Goal: Check status: Check status

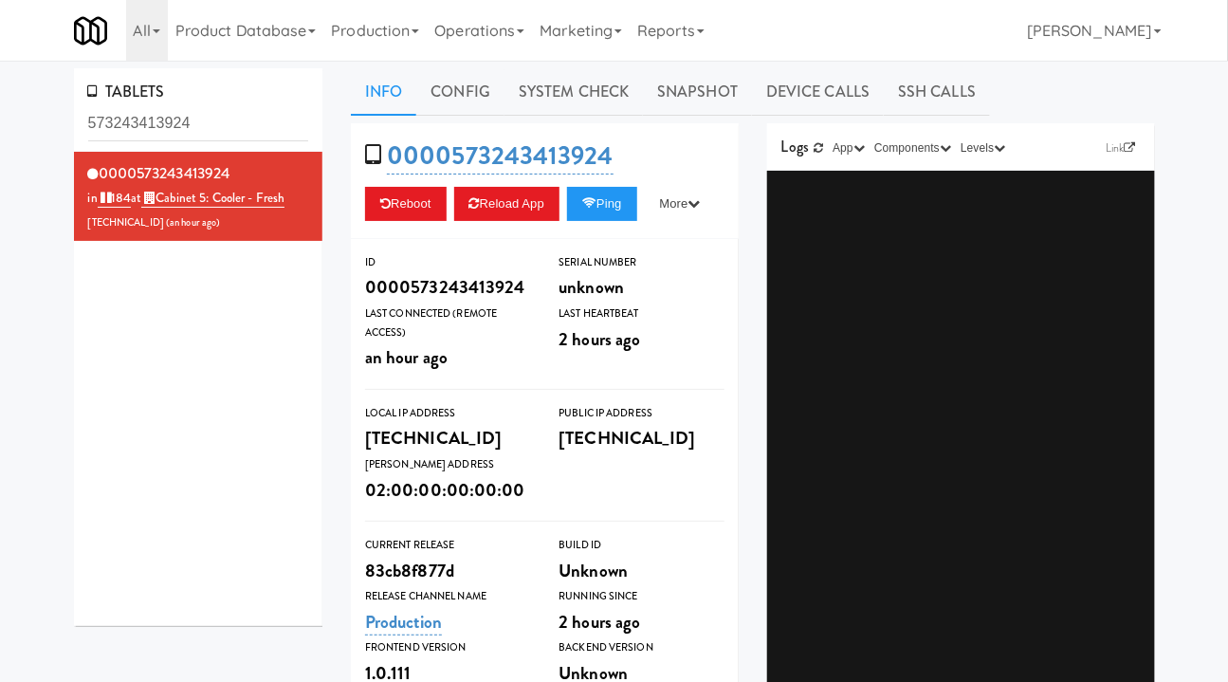
click at [36, 136] on div "TABLETS 573243413924 0000573243413924 in 184 at Cabinet 5: Cooler - Fresh 206.0…" at bounding box center [614, 570] width 1228 height 1004
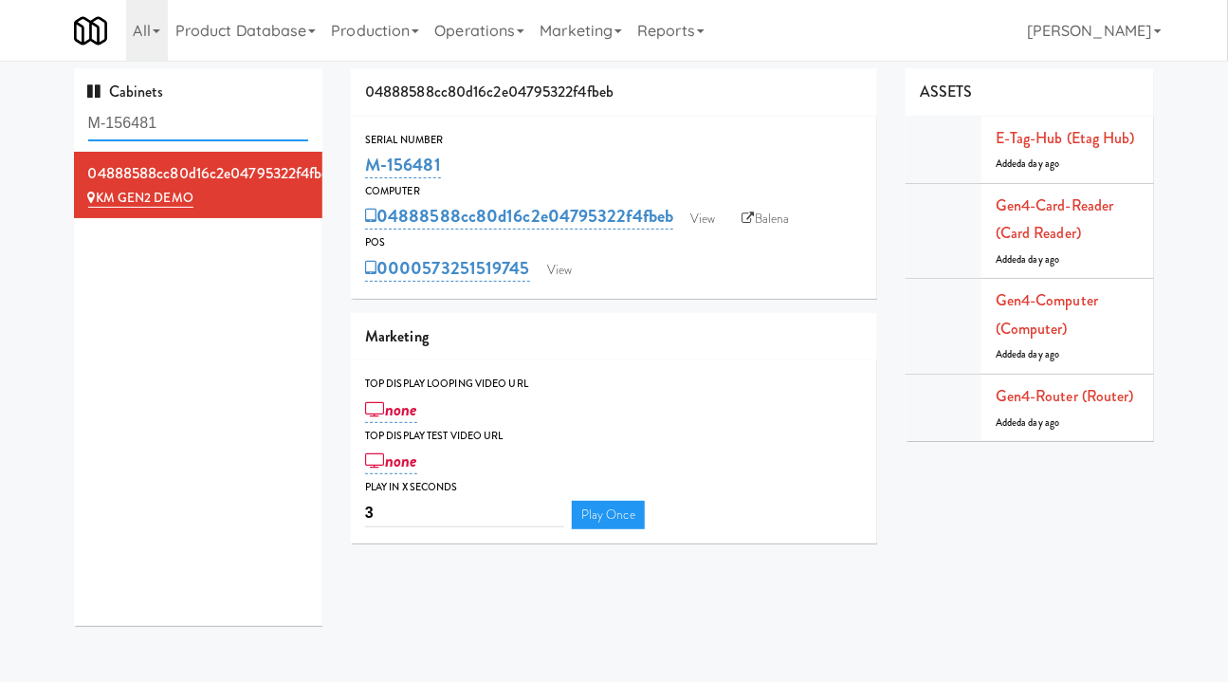
click at [190, 124] on input "M-156481" at bounding box center [198, 123] width 221 height 35
click at [189, 124] on input "M-156481" at bounding box center [198, 123] width 221 height 35
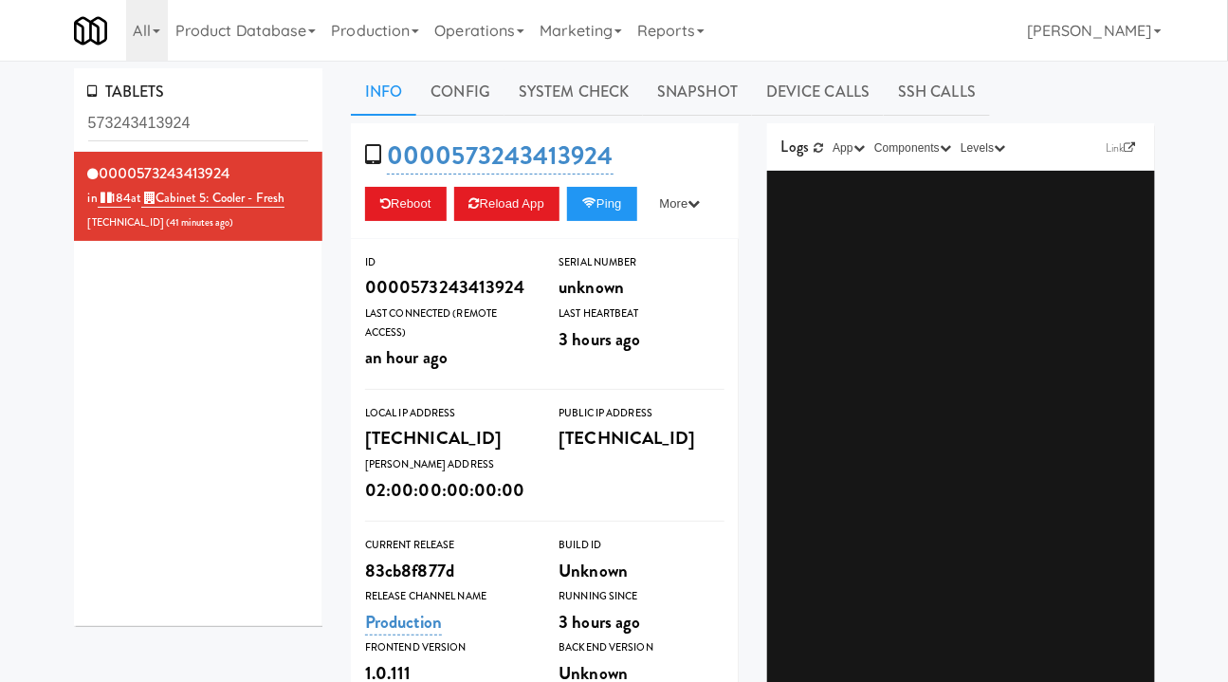
click at [489, 27] on link "Operations" at bounding box center [479, 30] width 105 height 61
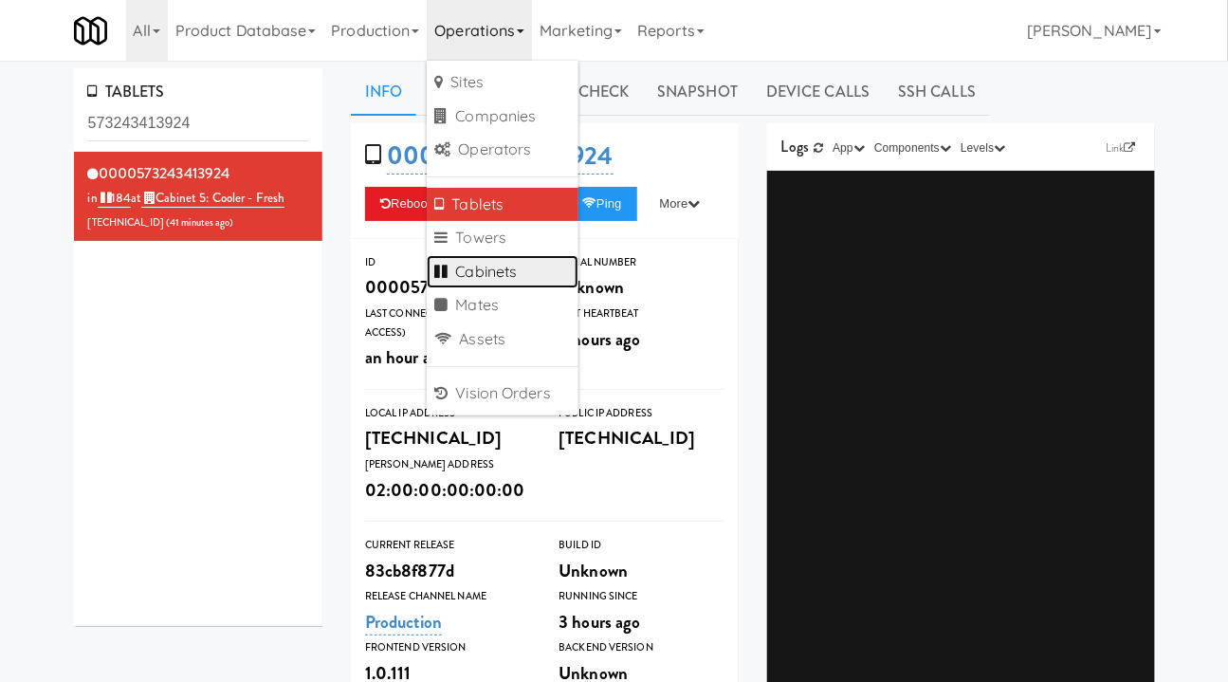
click at [485, 271] on link "Cabinets" at bounding box center [503, 272] width 152 height 34
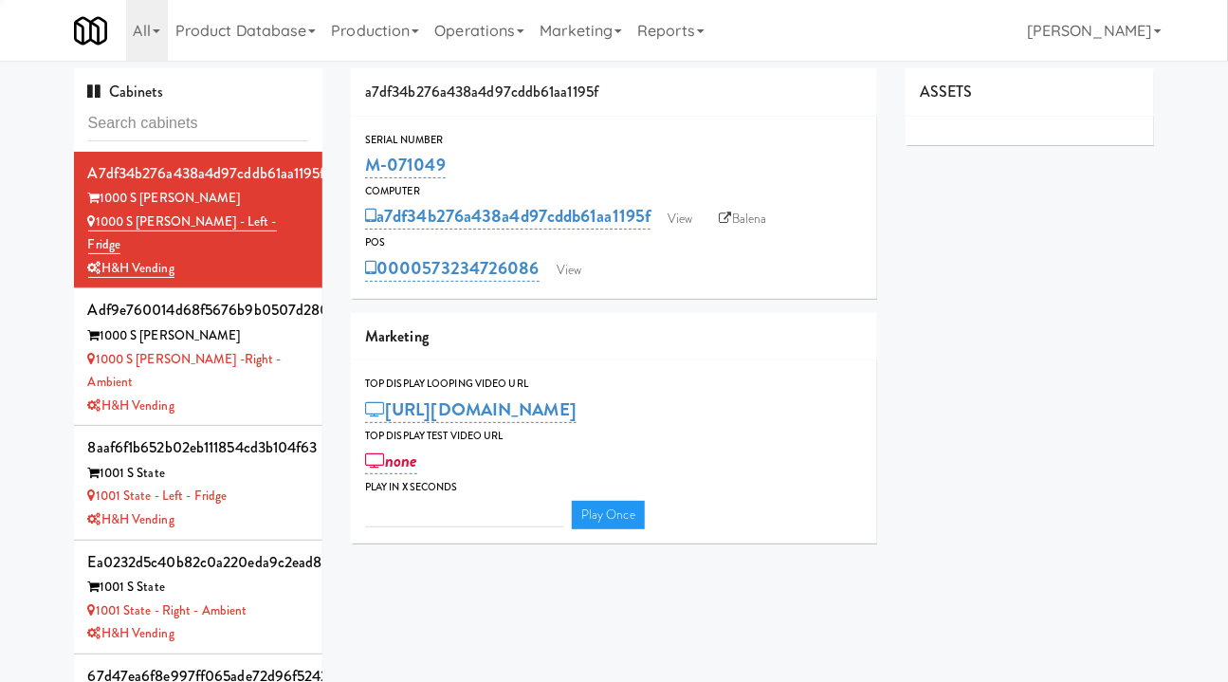
type input "3"
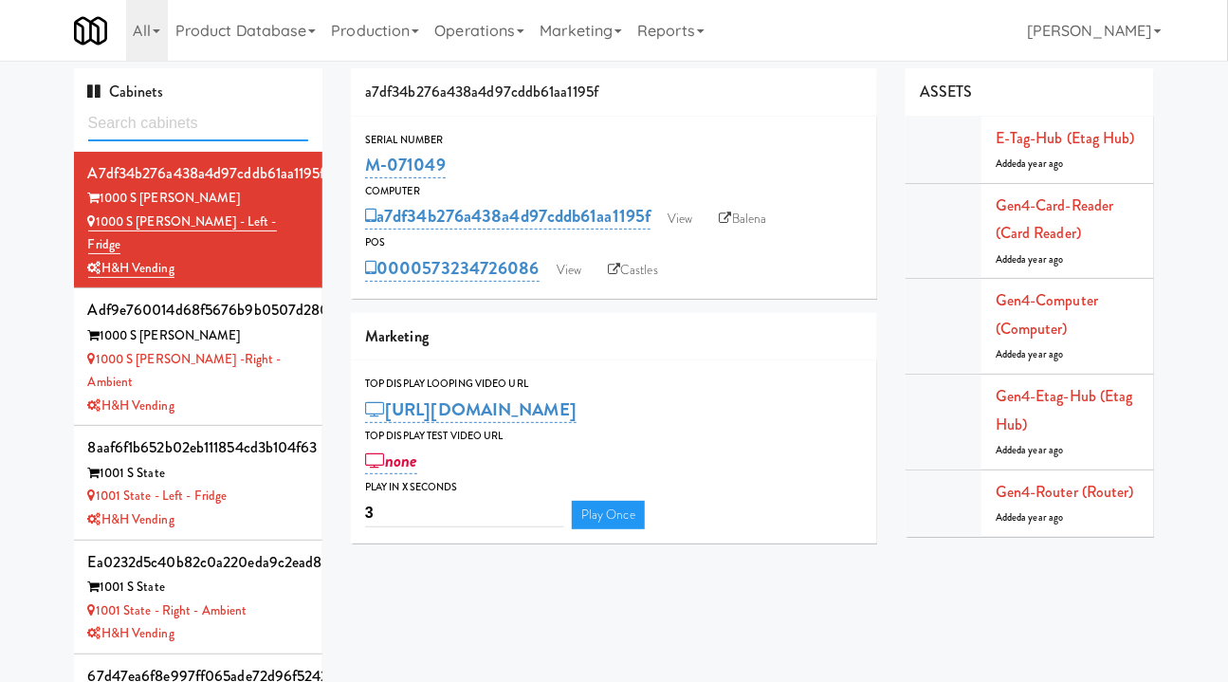
click at [181, 127] on input "text" at bounding box center [198, 123] width 221 height 35
paste input "M-150411"
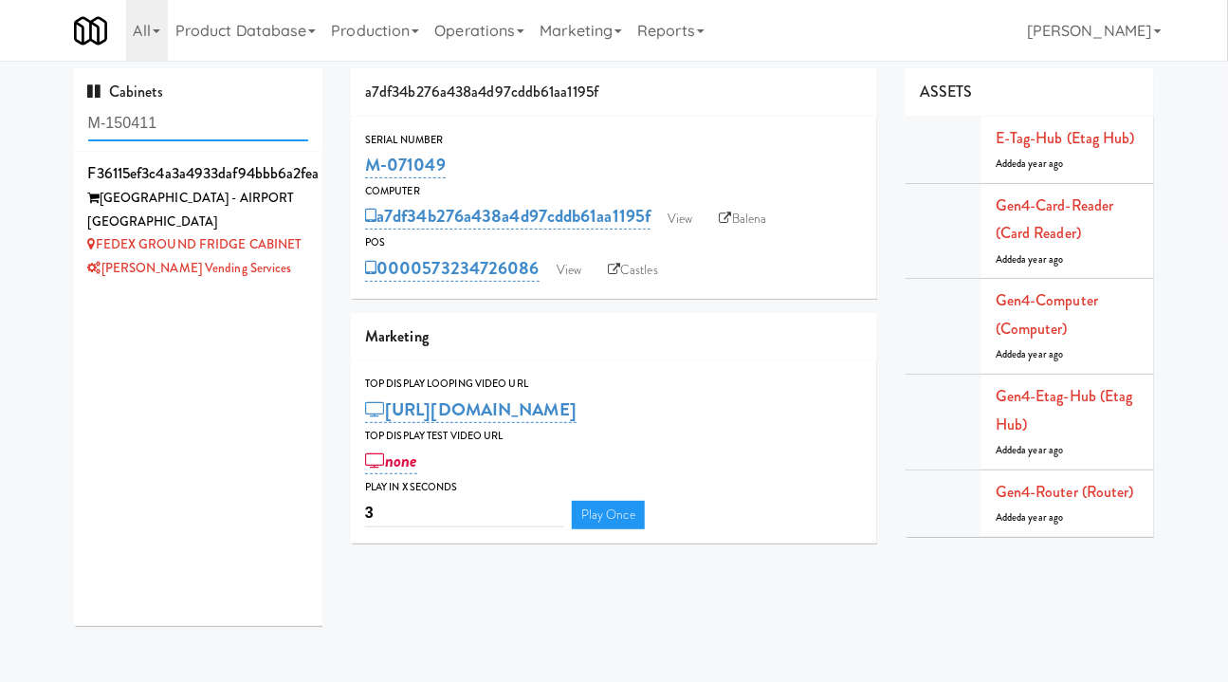
type input "M-150411"
click at [264, 231] on div "[GEOGRAPHIC_DATA] - AIRPORT [GEOGRAPHIC_DATA]" at bounding box center [198, 210] width 221 height 46
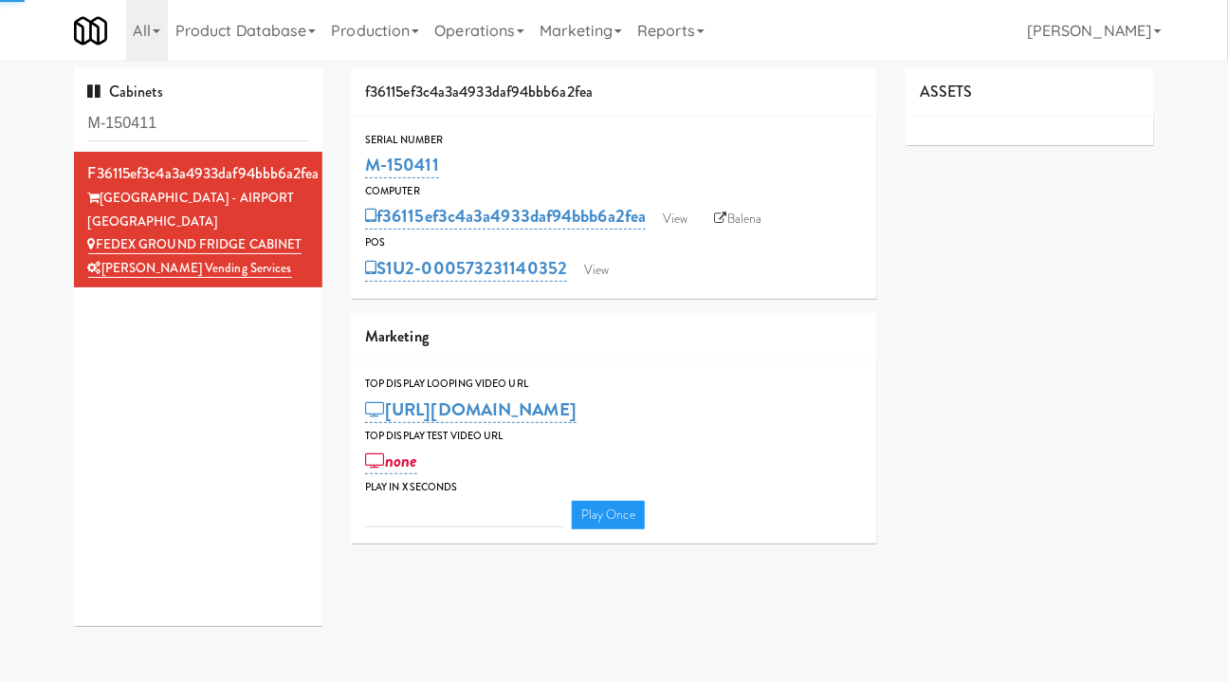
type input "3"
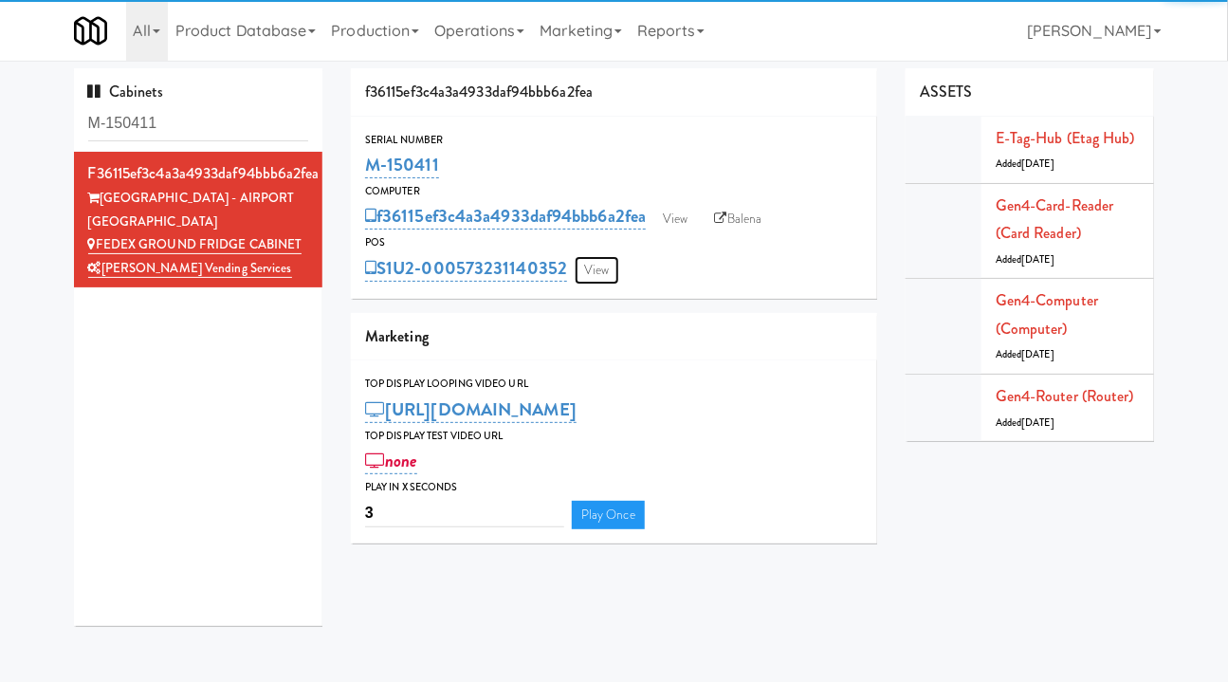
click at [593, 273] on link "View" at bounding box center [597, 270] width 44 height 28
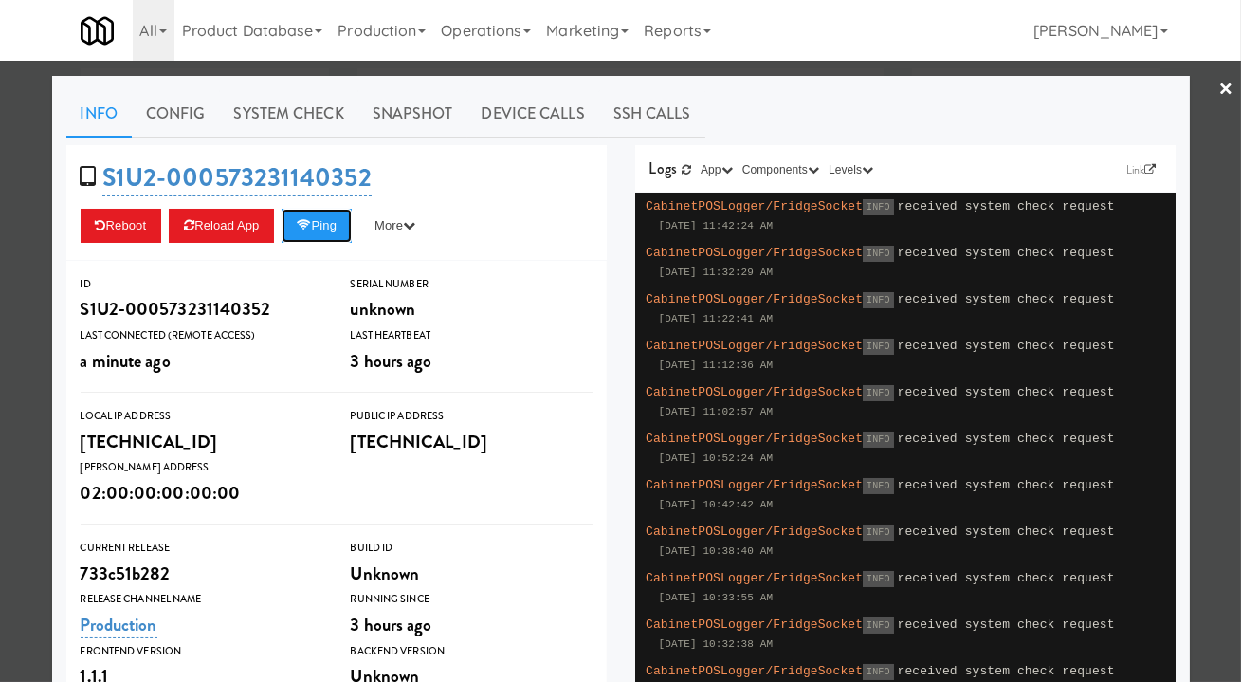
click at [320, 224] on button "Ping" at bounding box center [317, 226] width 70 height 34
click at [19, 313] on div at bounding box center [620, 341] width 1241 height 682
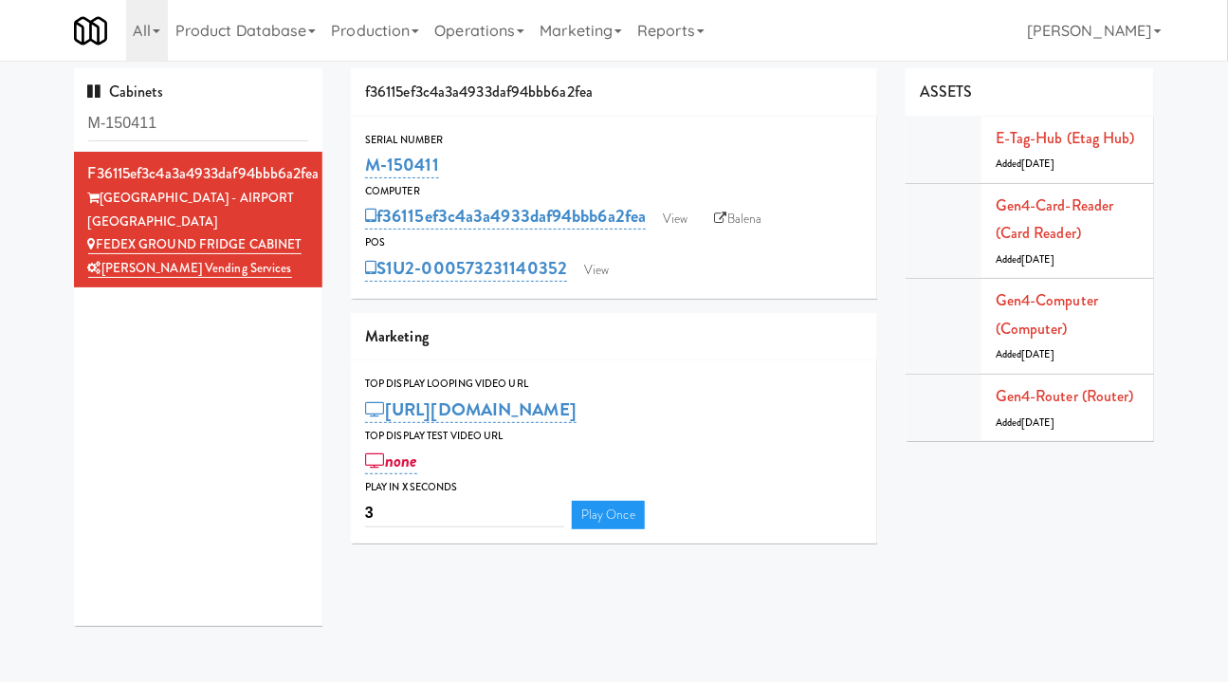
click at [745, 225] on link "Balena" at bounding box center [738, 219] width 66 height 28
click at [602, 277] on link "View" at bounding box center [597, 270] width 44 height 28
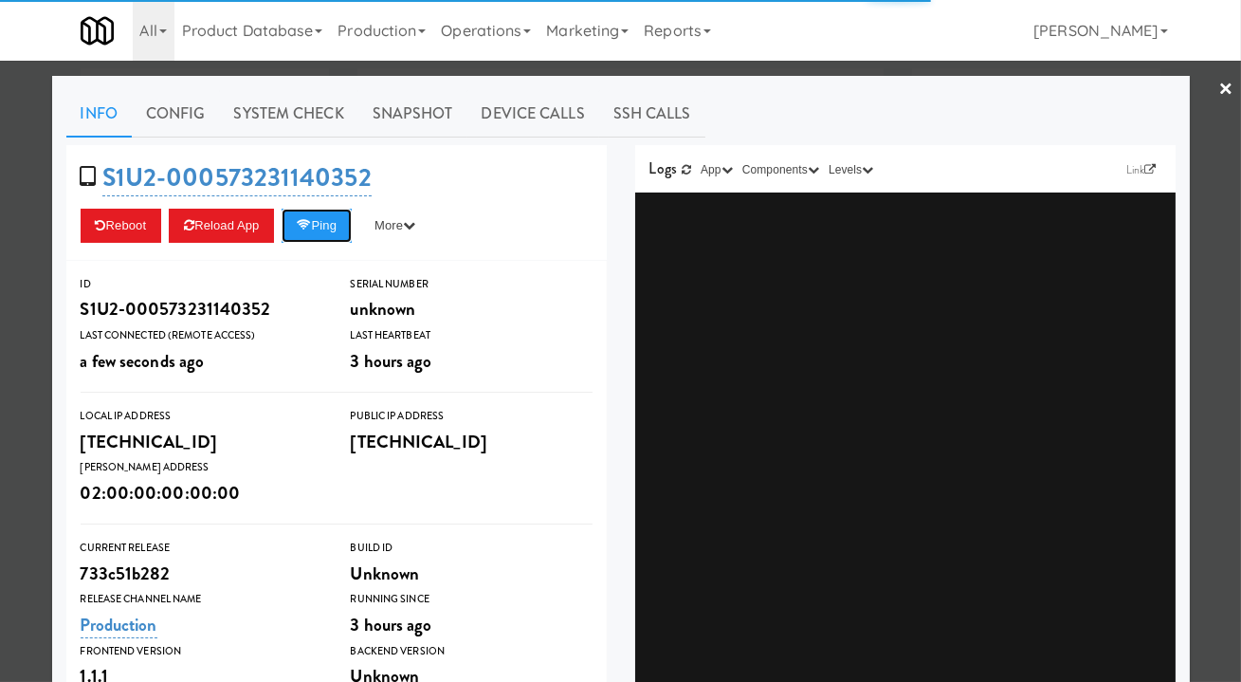
click at [330, 232] on button "Ping" at bounding box center [317, 226] width 70 height 34
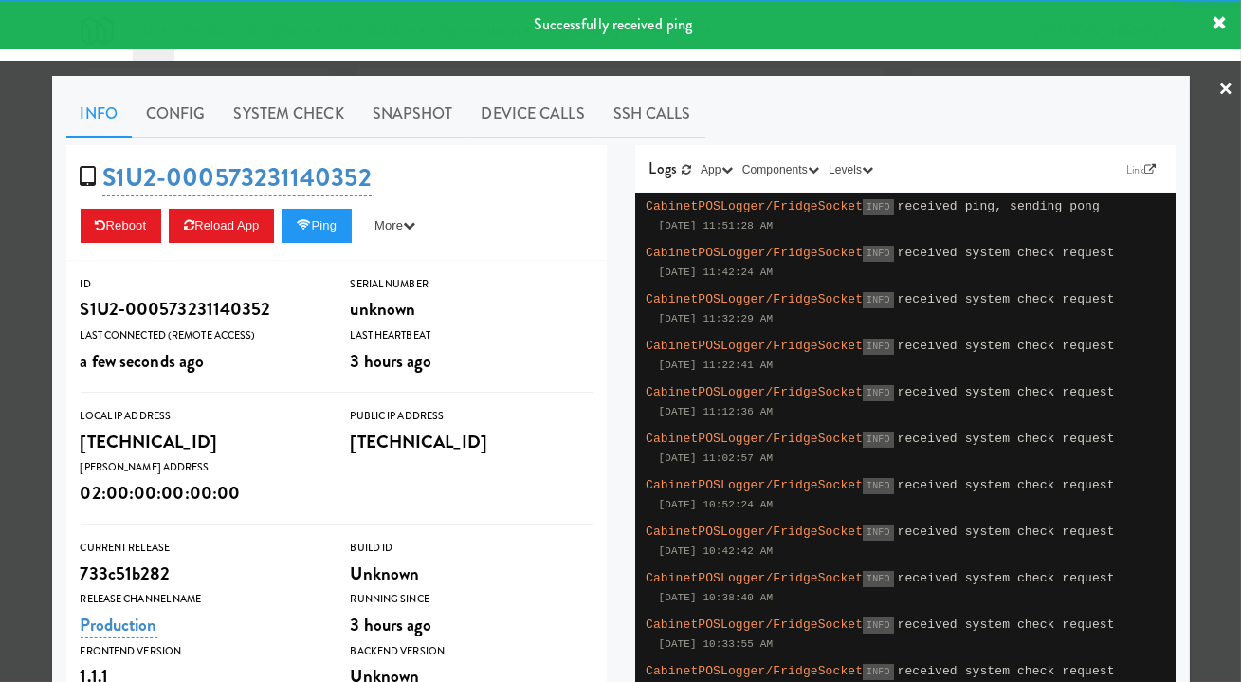
click at [284, 119] on link "System Check" at bounding box center [289, 113] width 138 height 47
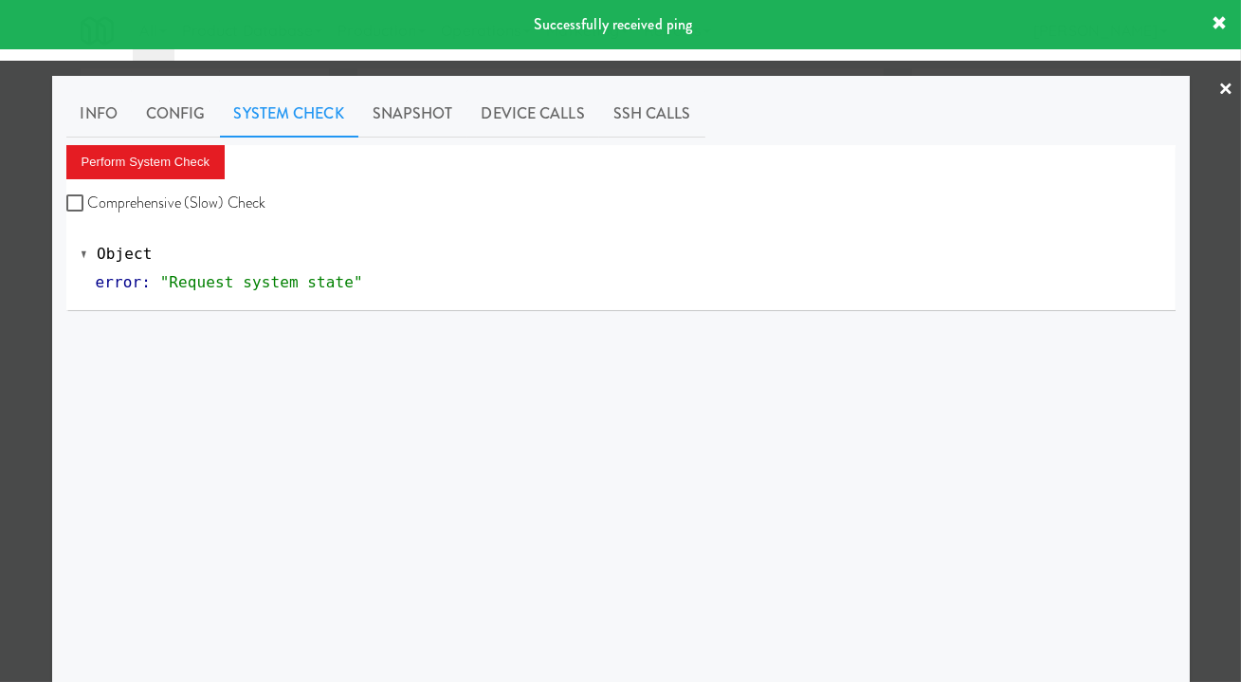
click at [132, 204] on label "Comprehensive (Slow) Check" at bounding box center [166, 203] width 200 height 28
click at [88, 204] on input "Comprehensive (Slow) Check" at bounding box center [77, 203] width 22 height 15
checkbox input "true"
click at [132, 175] on button "Perform System Check" at bounding box center [145, 162] width 159 height 34
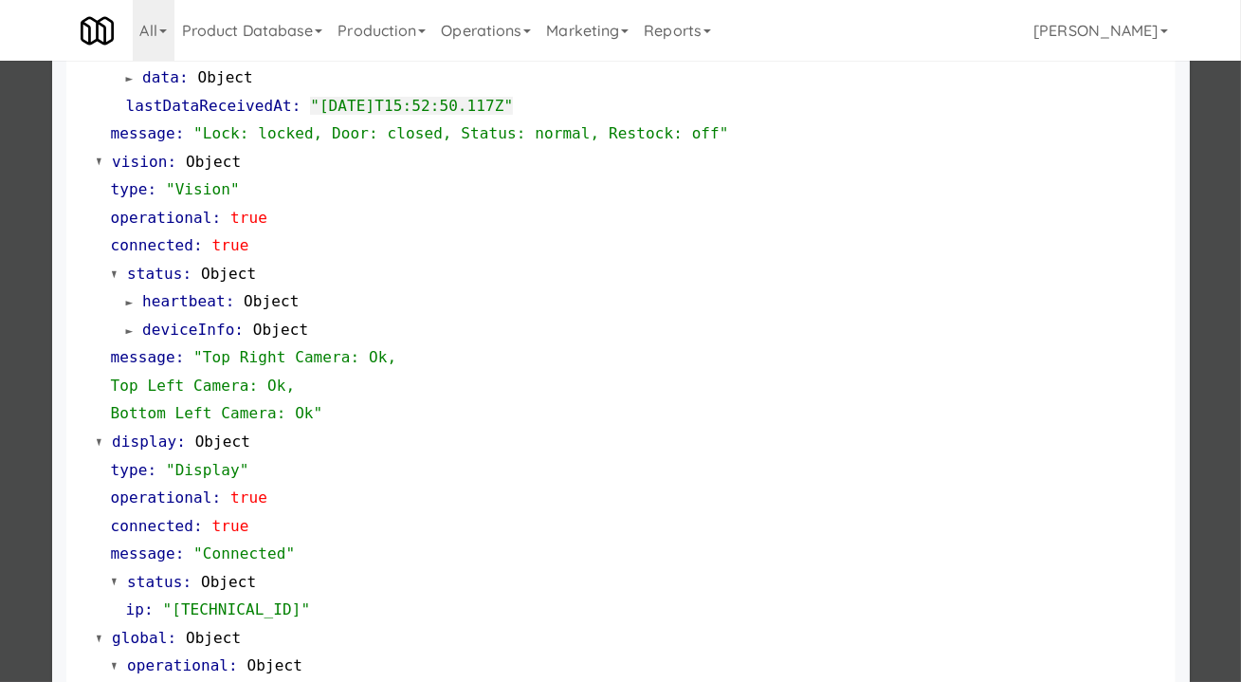
scroll to position [791, 0]
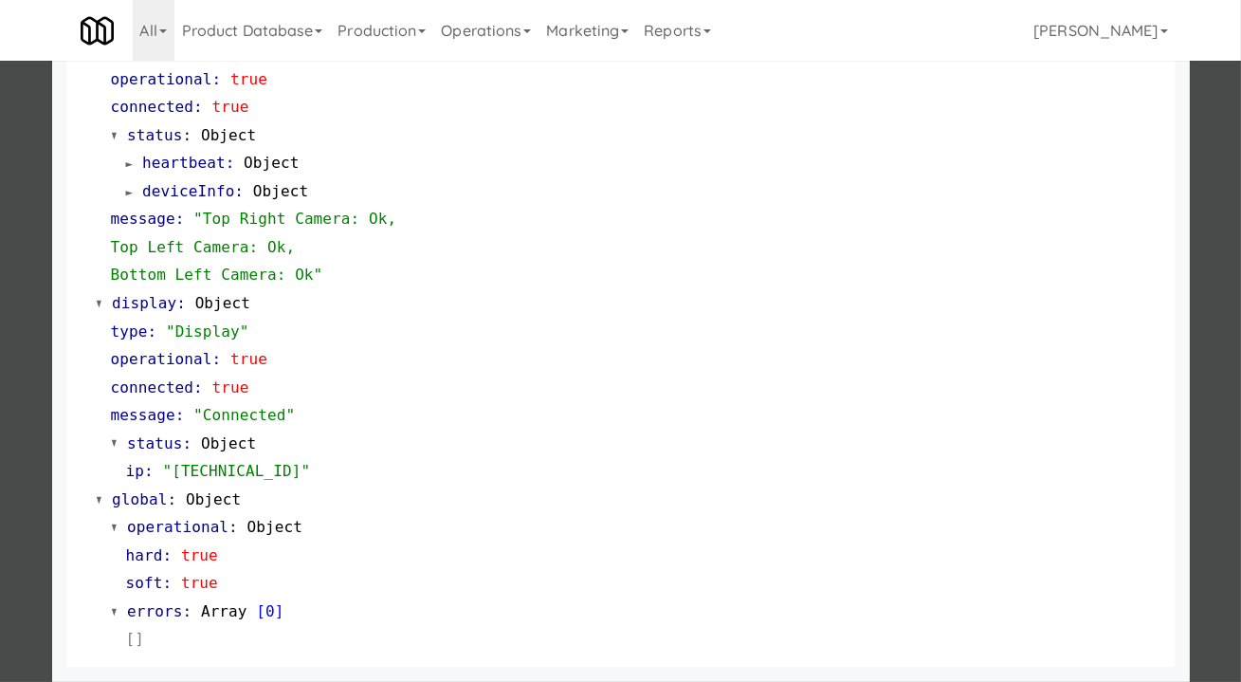
click at [24, 343] on div at bounding box center [620, 341] width 1241 height 682
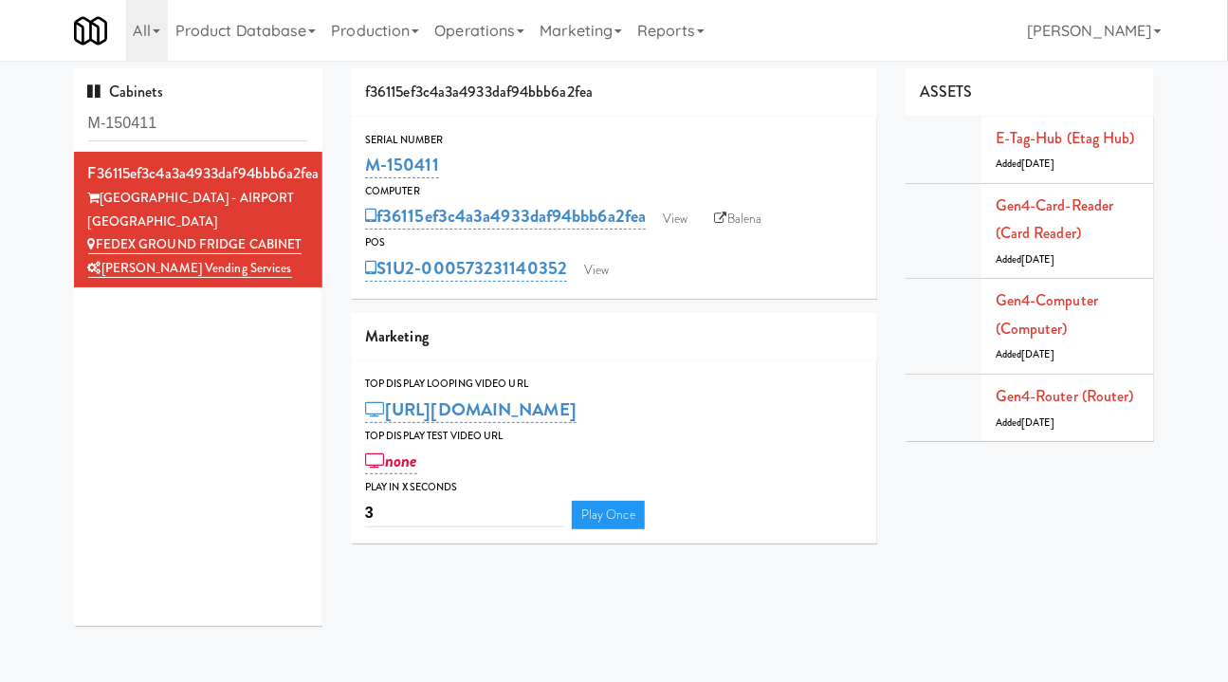
drag, startPoint x: 466, startPoint y: 172, endPoint x: 367, endPoint y: 160, distance: 99.3
click at [367, 160] on div "M-150411" at bounding box center [614, 165] width 498 height 32
copy link "M-150411"
click at [234, 128] on input "M-150411" at bounding box center [198, 123] width 221 height 35
click at [233, 128] on input "M-150411" at bounding box center [198, 123] width 221 height 35
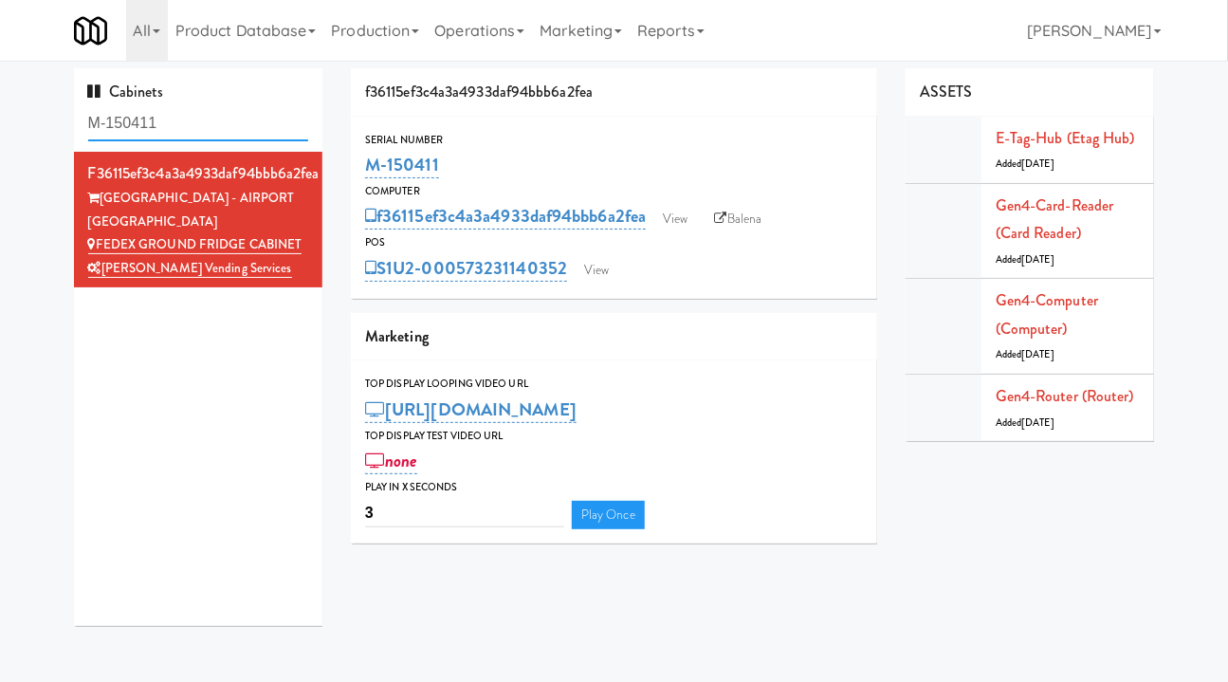
click at [233, 128] on input "M-150411" at bounding box center [198, 123] width 221 height 35
paste input "26985"
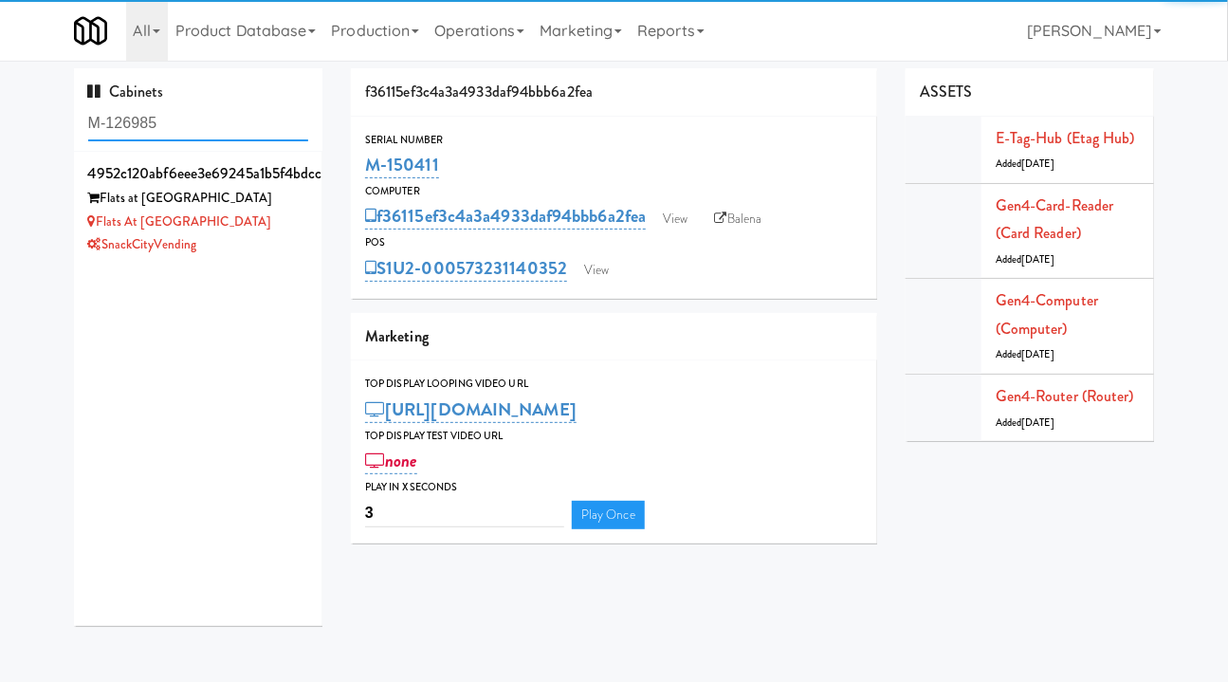
type input "M-126985"
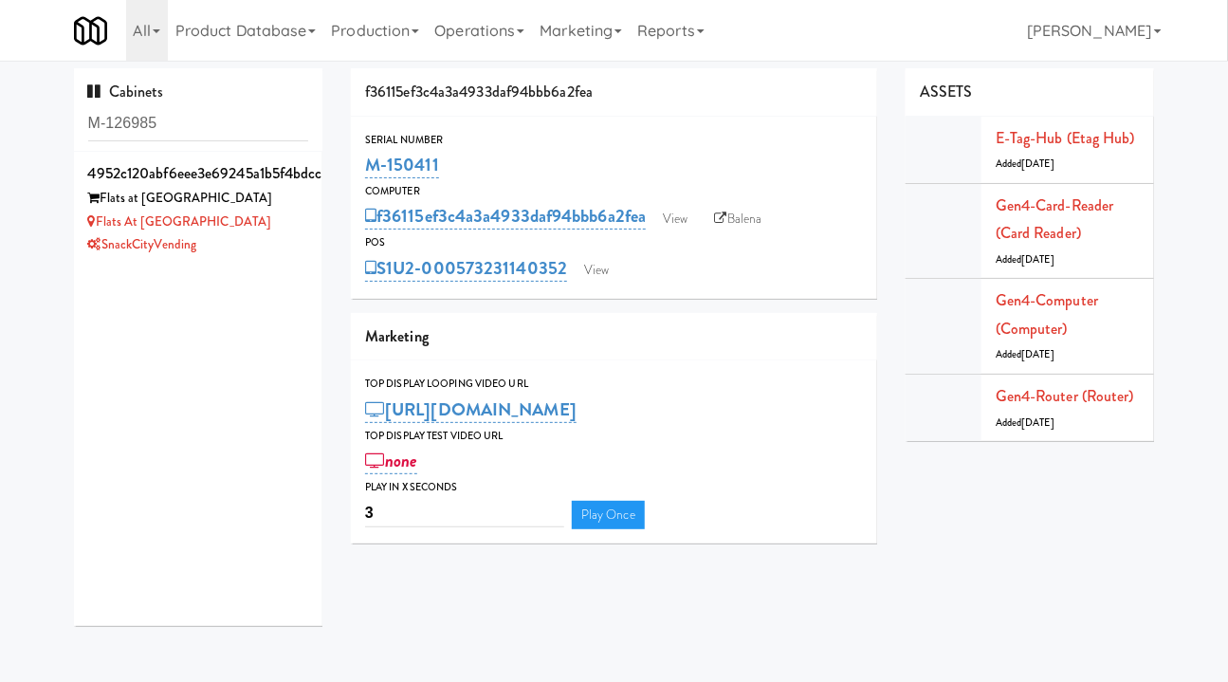
click at [271, 231] on div "Flats at [GEOGRAPHIC_DATA]" at bounding box center [198, 223] width 221 height 24
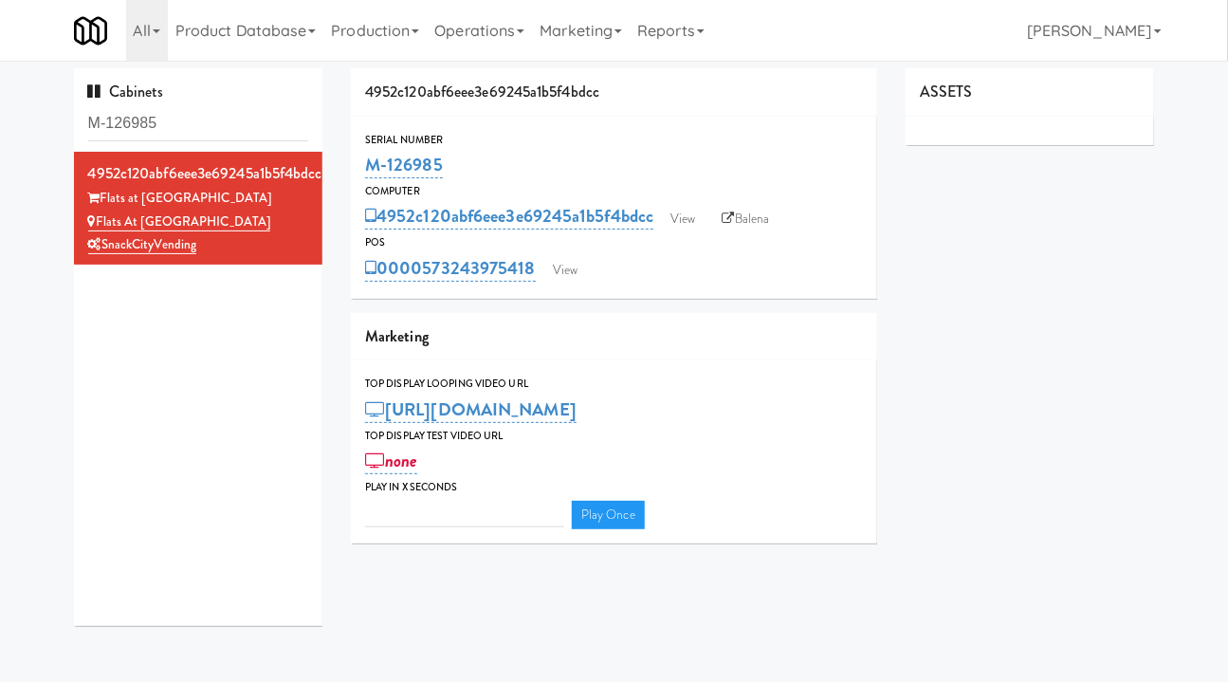
type input "3"
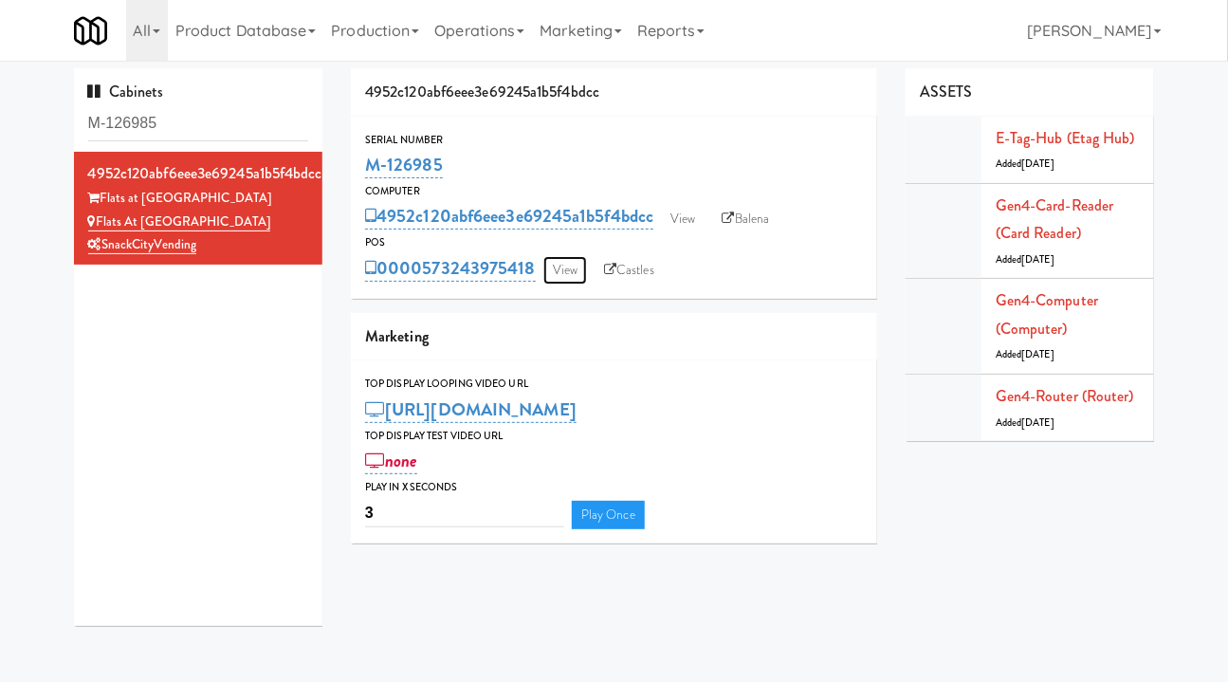
click at [559, 272] on link "View" at bounding box center [565, 270] width 44 height 28
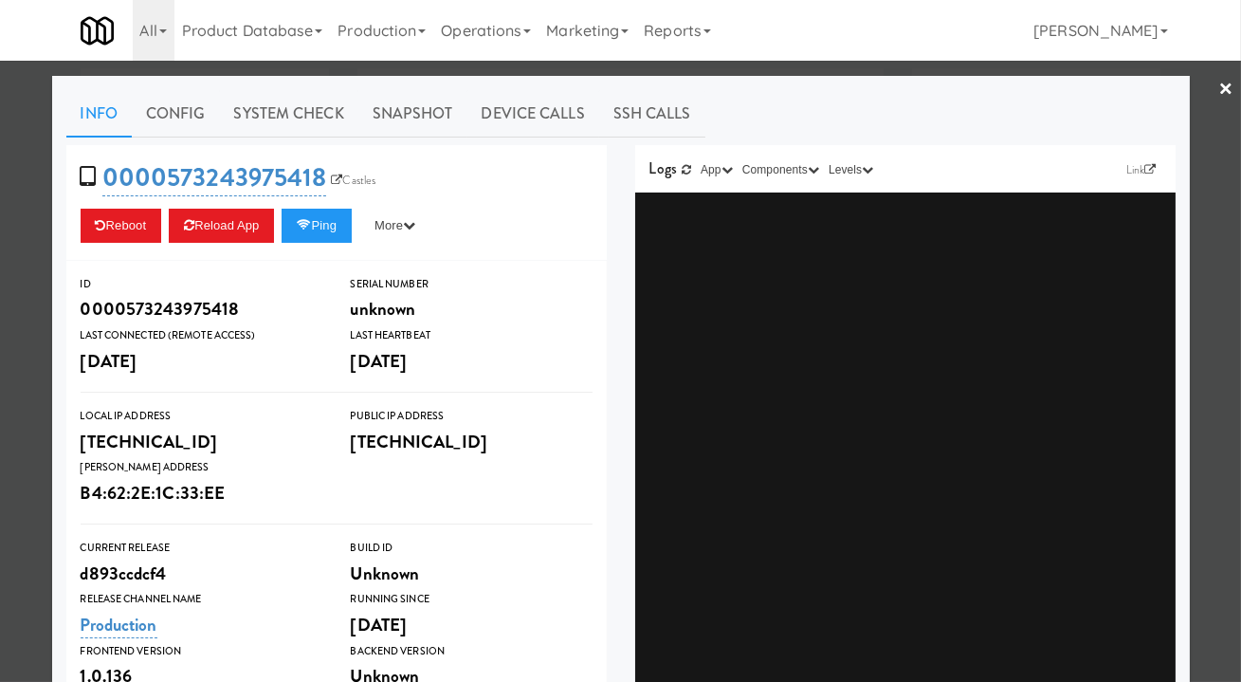
click at [519, 68] on div at bounding box center [620, 341] width 1241 height 682
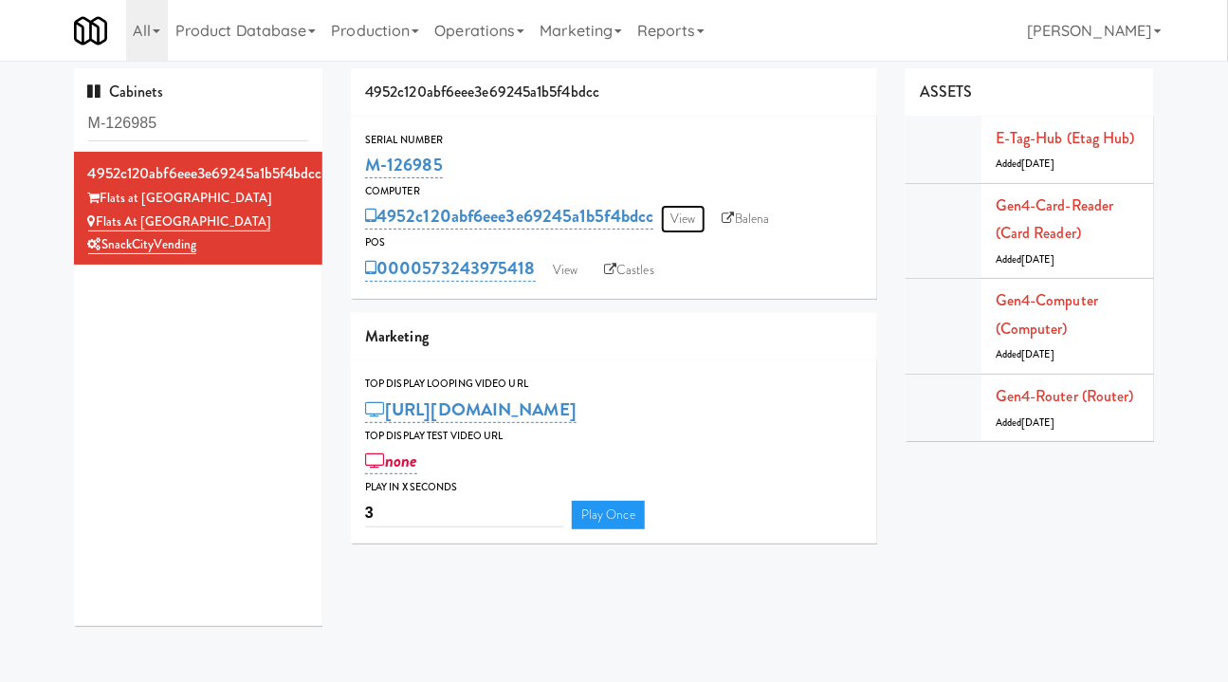
click at [683, 228] on link "View" at bounding box center [683, 219] width 44 height 28
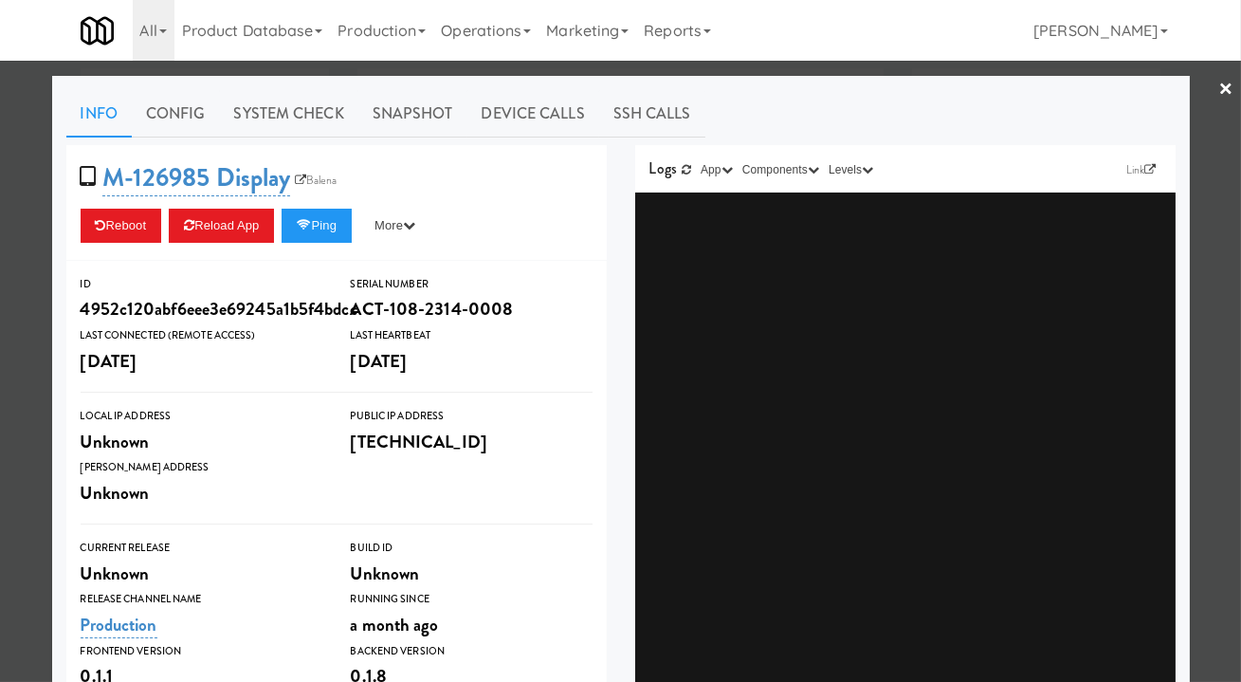
click at [392, 67] on div at bounding box center [620, 341] width 1241 height 682
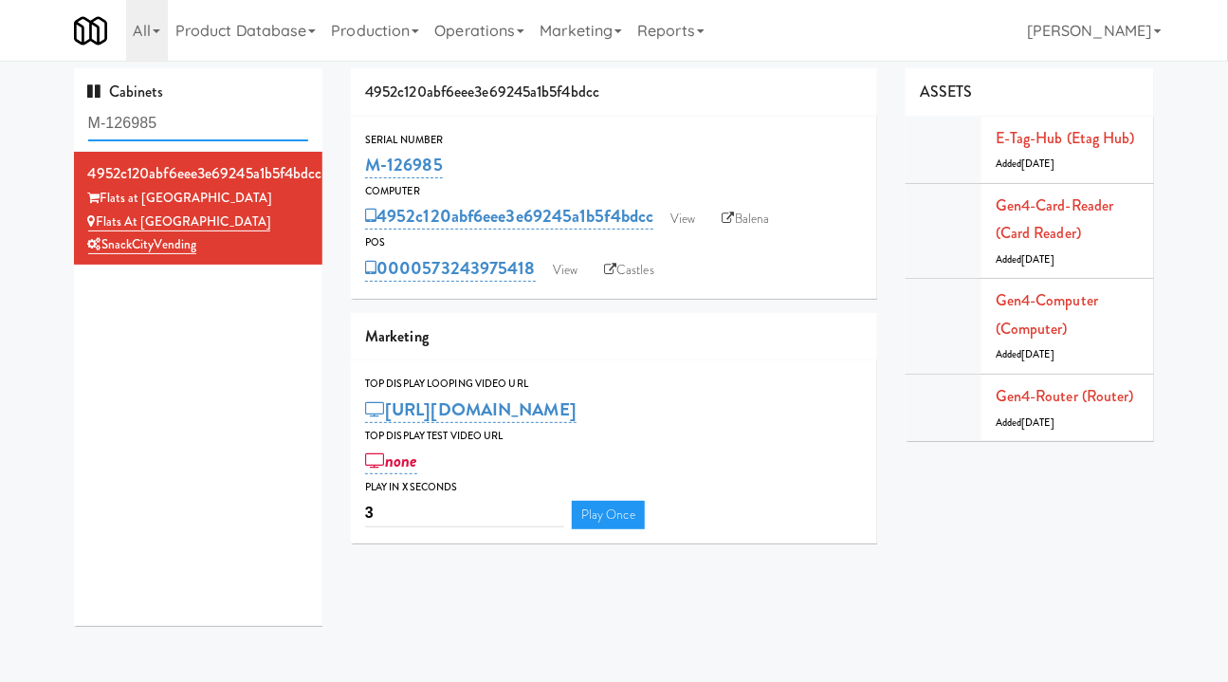
click at [164, 128] on input "M-126985" at bounding box center [198, 123] width 221 height 35
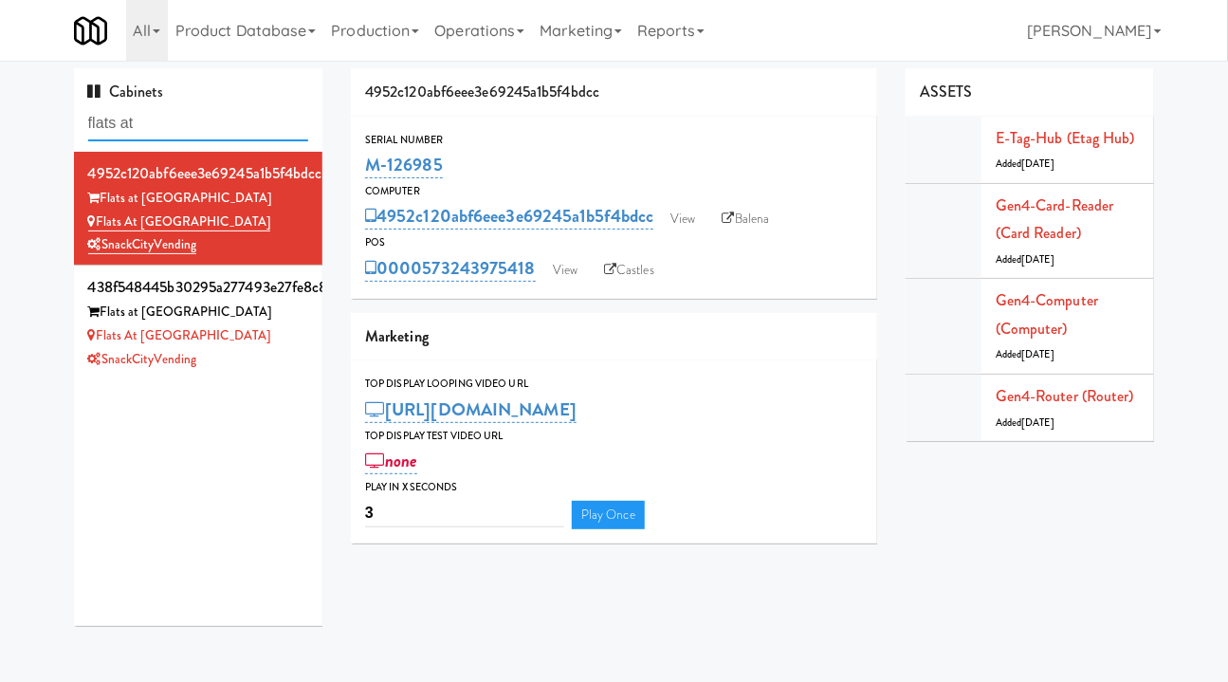
type input "flats at"
click at [282, 337] on div "Flats at [GEOGRAPHIC_DATA]" at bounding box center [198, 336] width 221 height 24
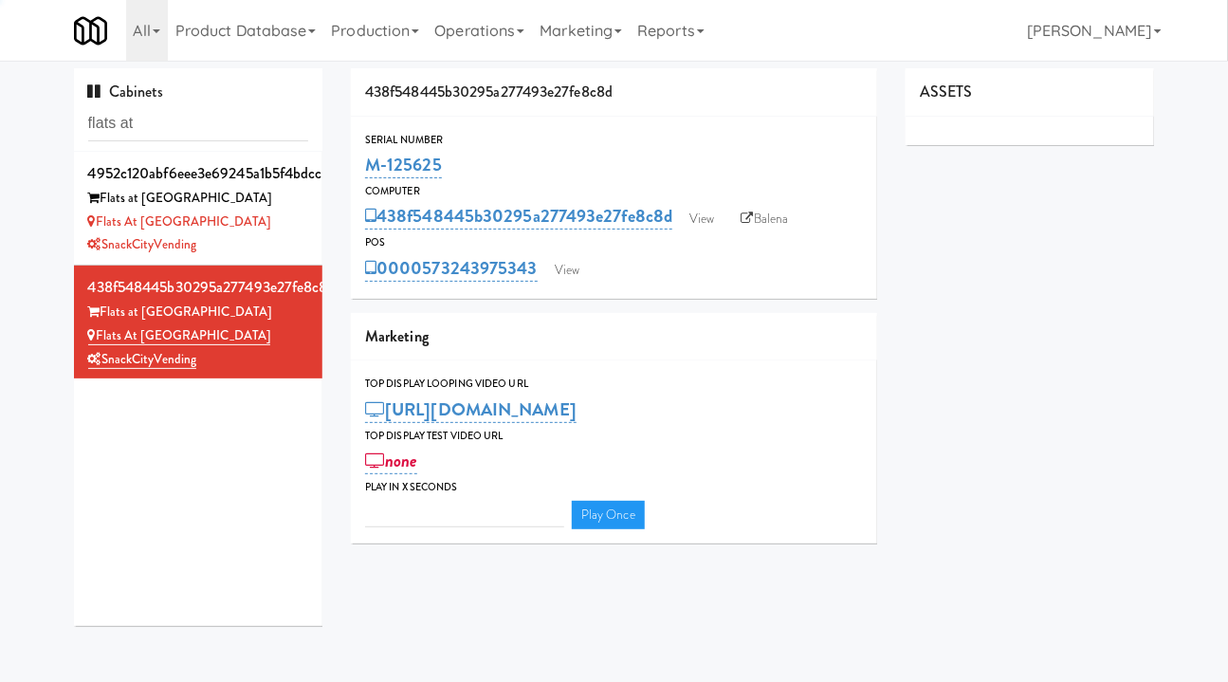
type input "3"
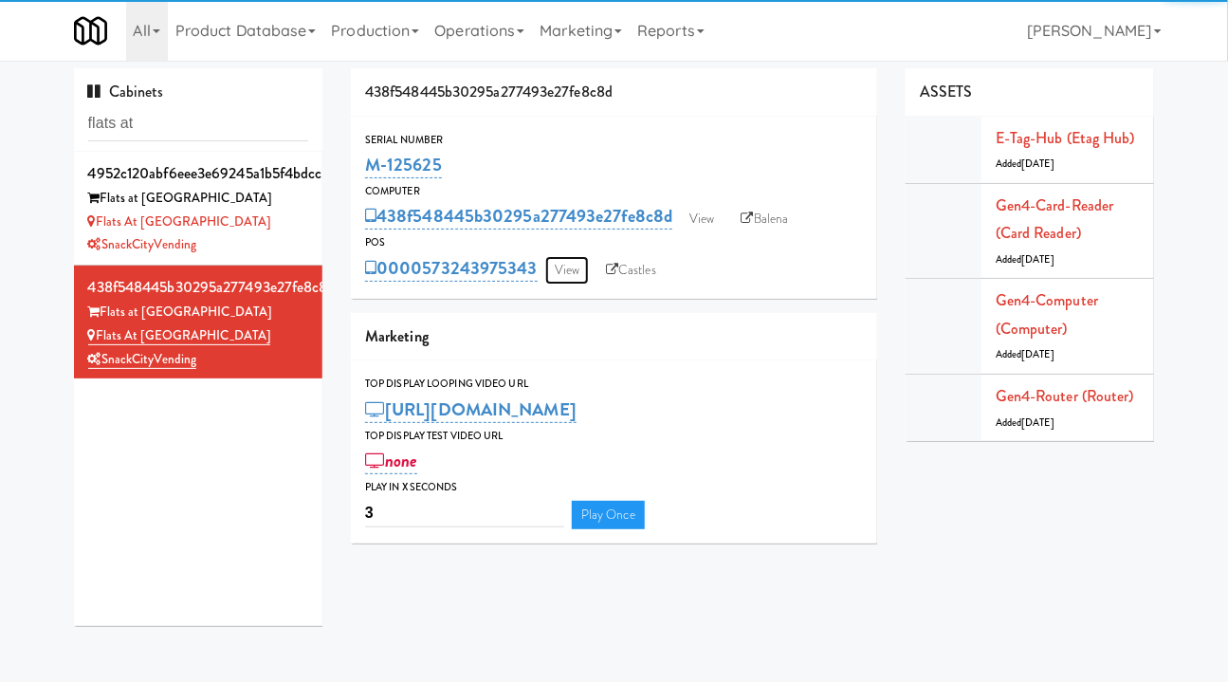
click at [570, 274] on link "View" at bounding box center [567, 270] width 44 height 28
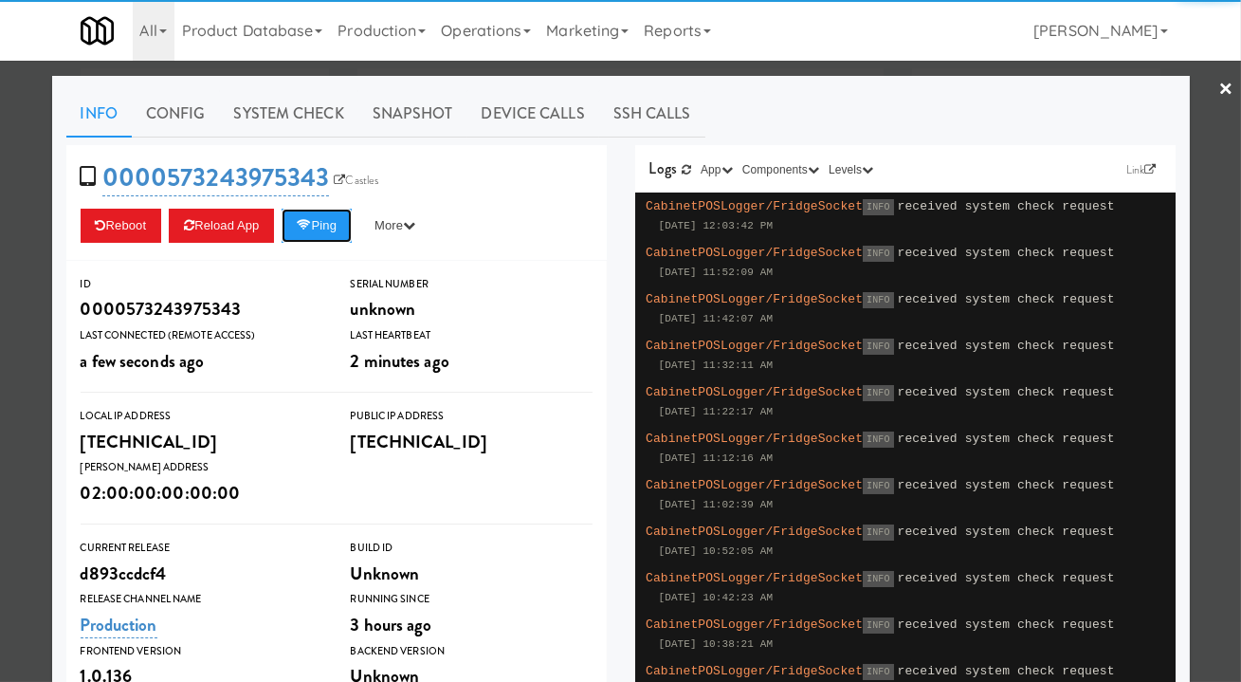
click at [312, 226] on button "Ping" at bounding box center [317, 226] width 70 height 34
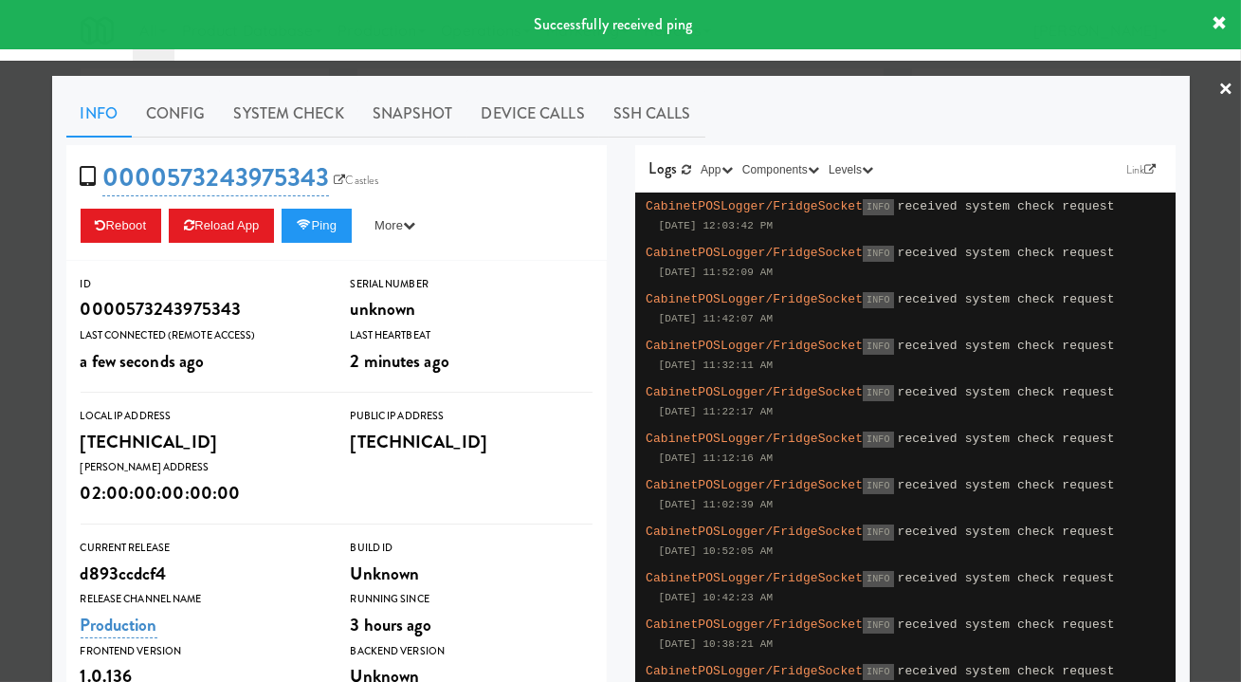
click at [644, 76] on div "Info Config System Check Snapshot Device Calls SSH Calls 0000573243975343 Castl…" at bounding box center [621, 554] width 1138 height 957
click at [654, 70] on div at bounding box center [620, 341] width 1241 height 682
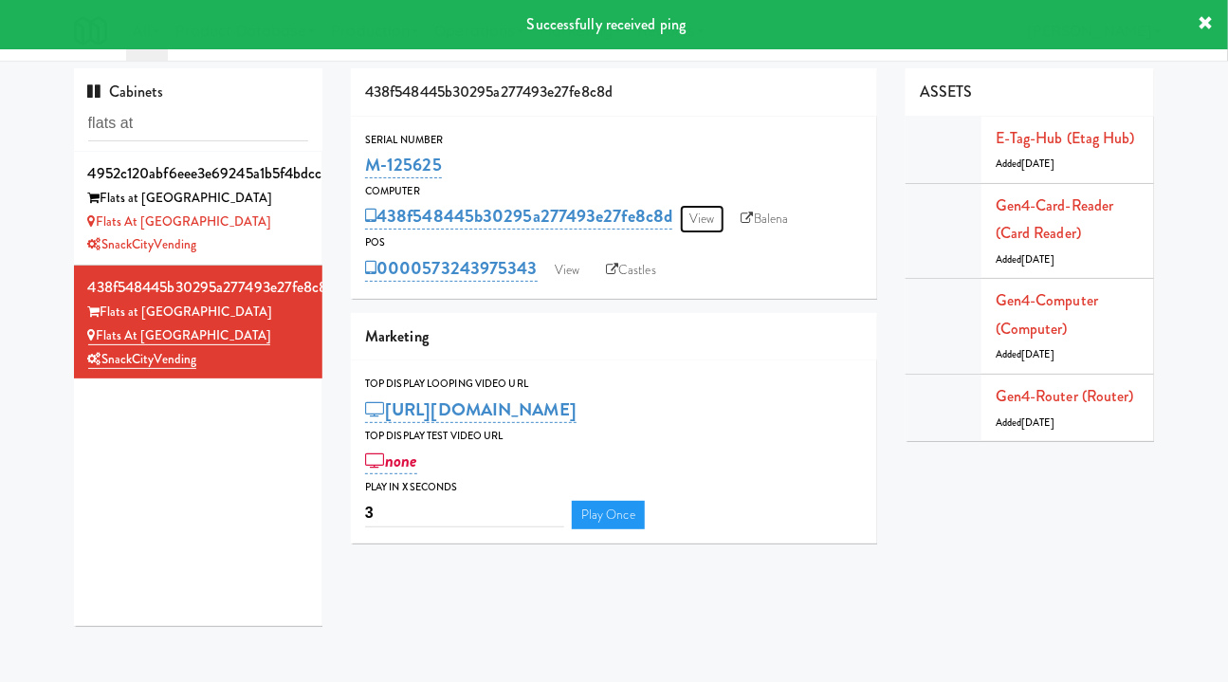
click at [705, 215] on link "View" at bounding box center [702, 219] width 44 height 28
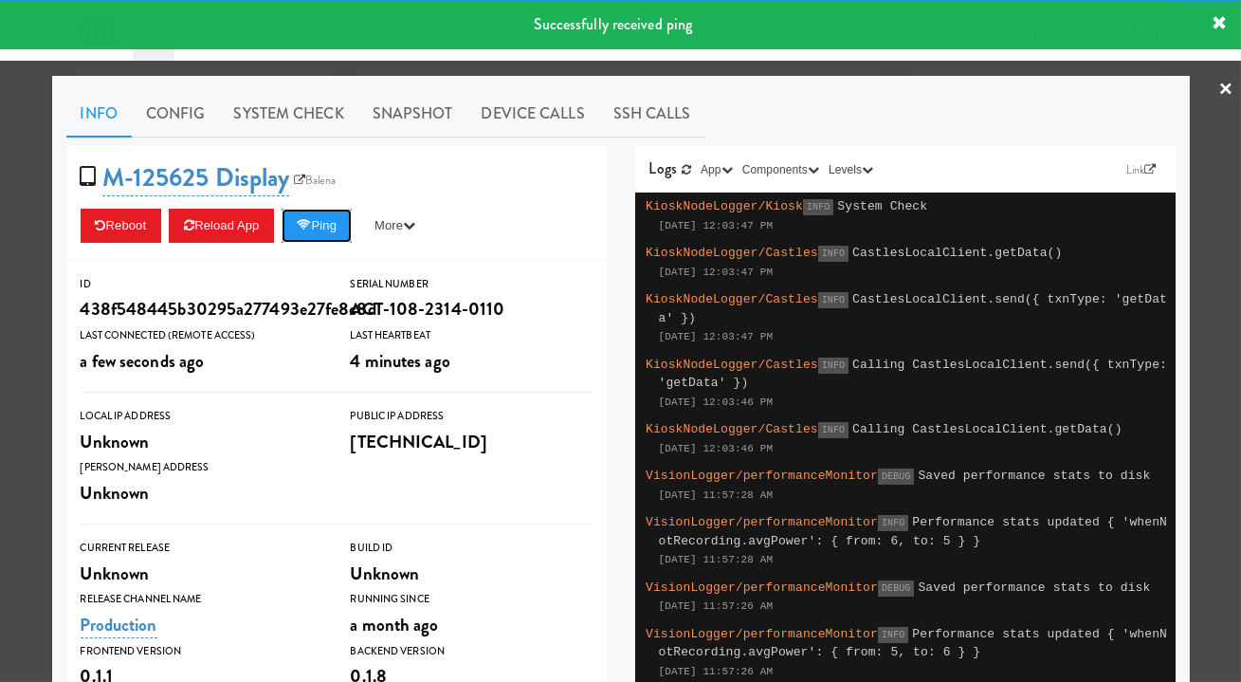
click at [331, 218] on button "Ping" at bounding box center [317, 226] width 70 height 34
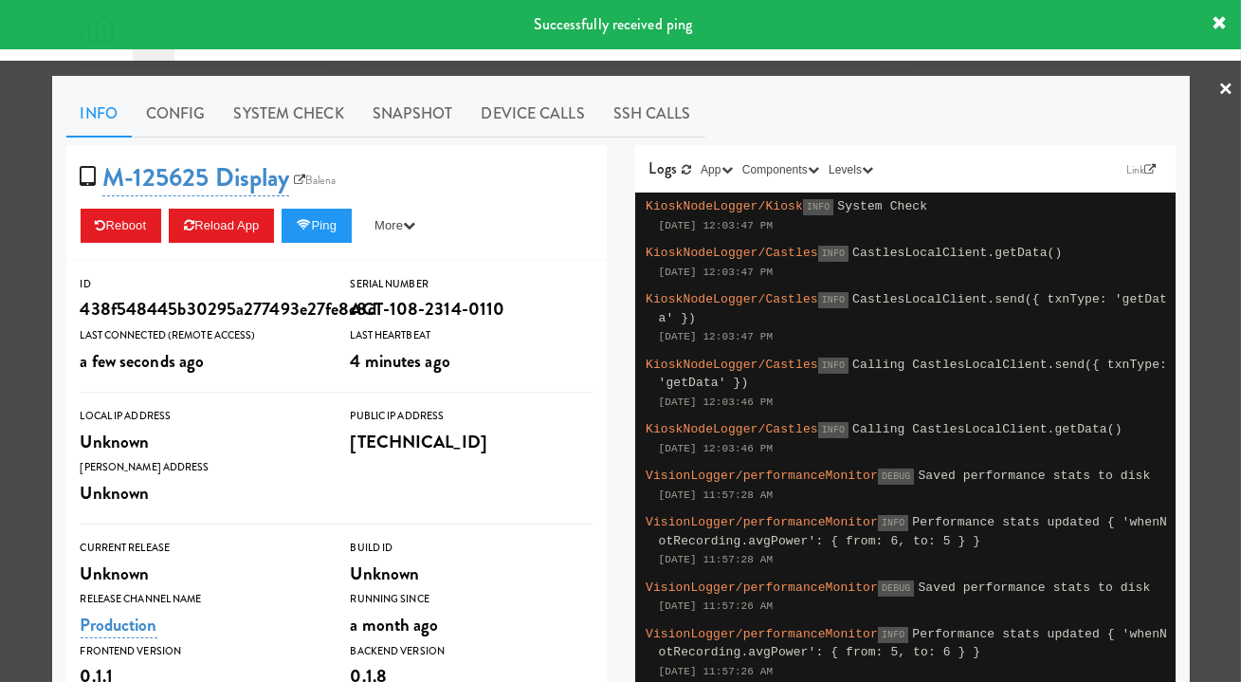
click at [272, 120] on link "System Check" at bounding box center [289, 113] width 138 height 47
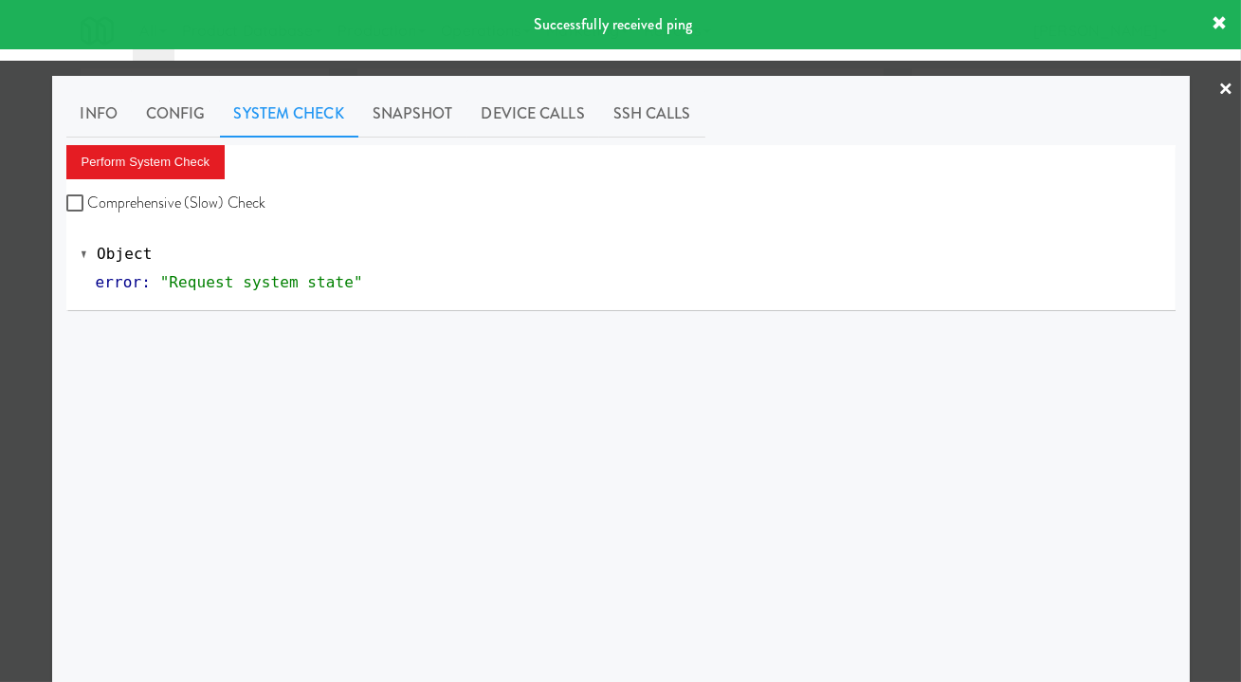
click at [210, 182] on div "Perform System Check Comprehensive (Slow) Check" at bounding box center [620, 181] width 1109 height 72
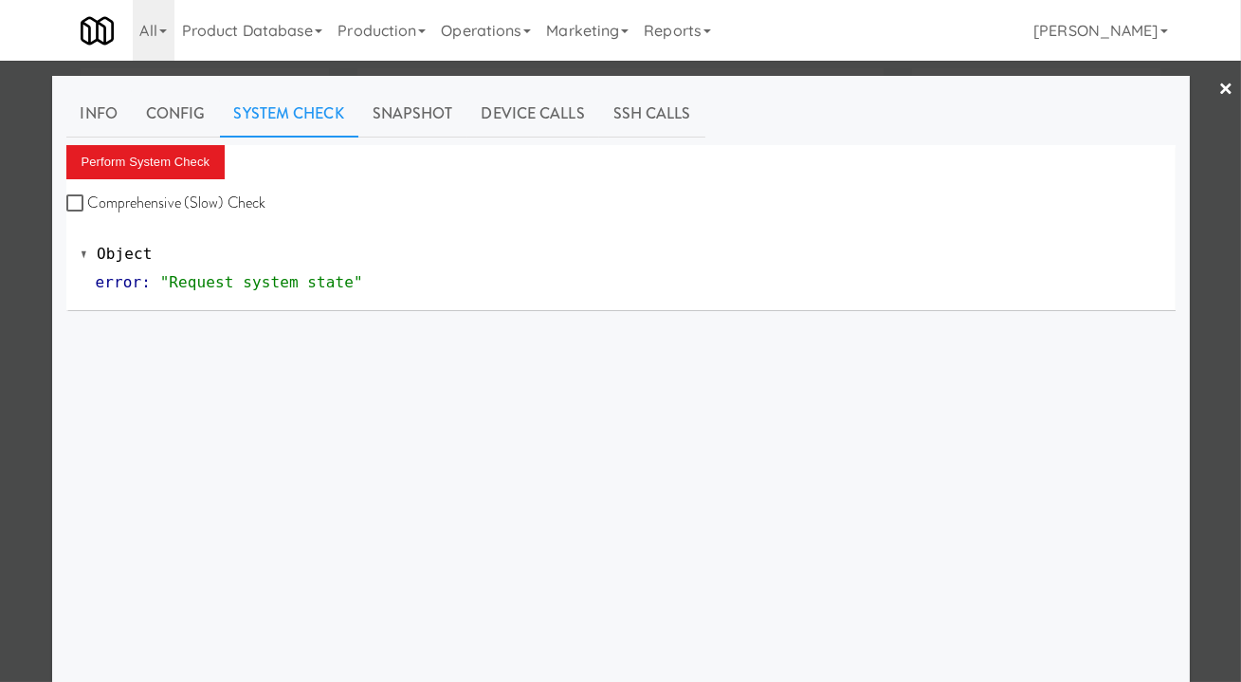
click at [216, 194] on label "Comprehensive (Slow) Check" at bounding box center [166, 203] width 200 height 28
click at [88, 196] on input "Comprehensive (Slow) Check" at bounding box center [77, 203] width 22 height 15
checkbox input "true"
click at [174, 151] on button "Perform System Check" at bounding box center [145, 162] width 159 height 34
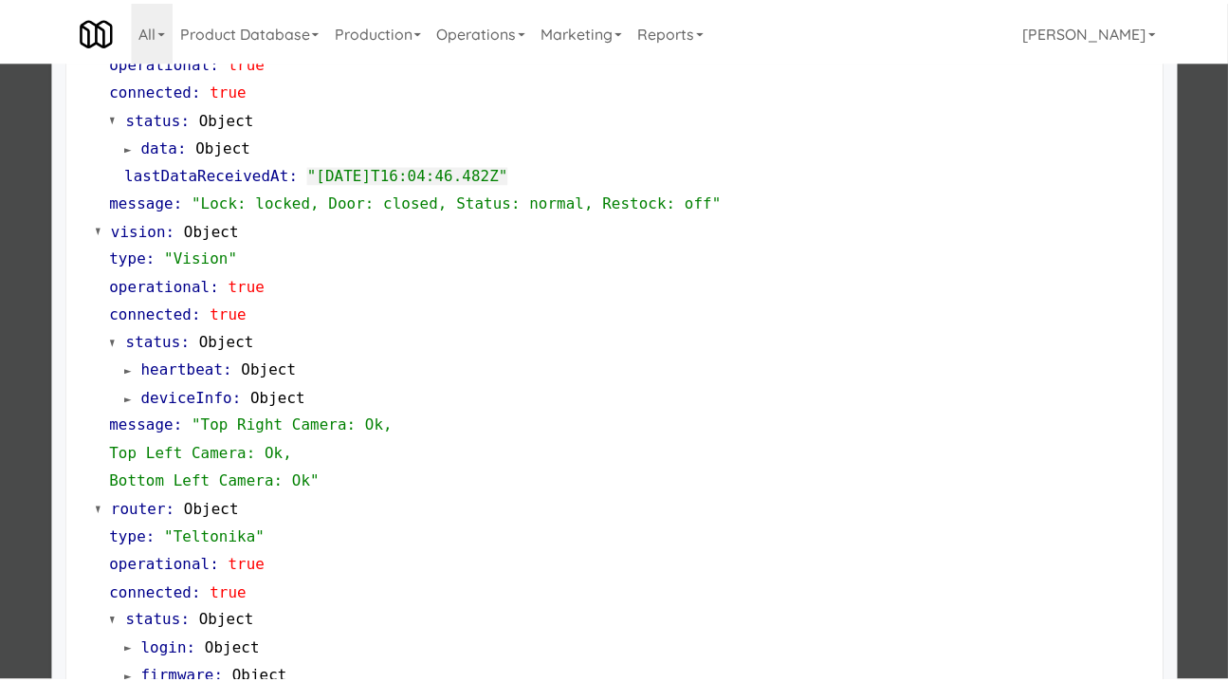
scroll to position [193, 0]
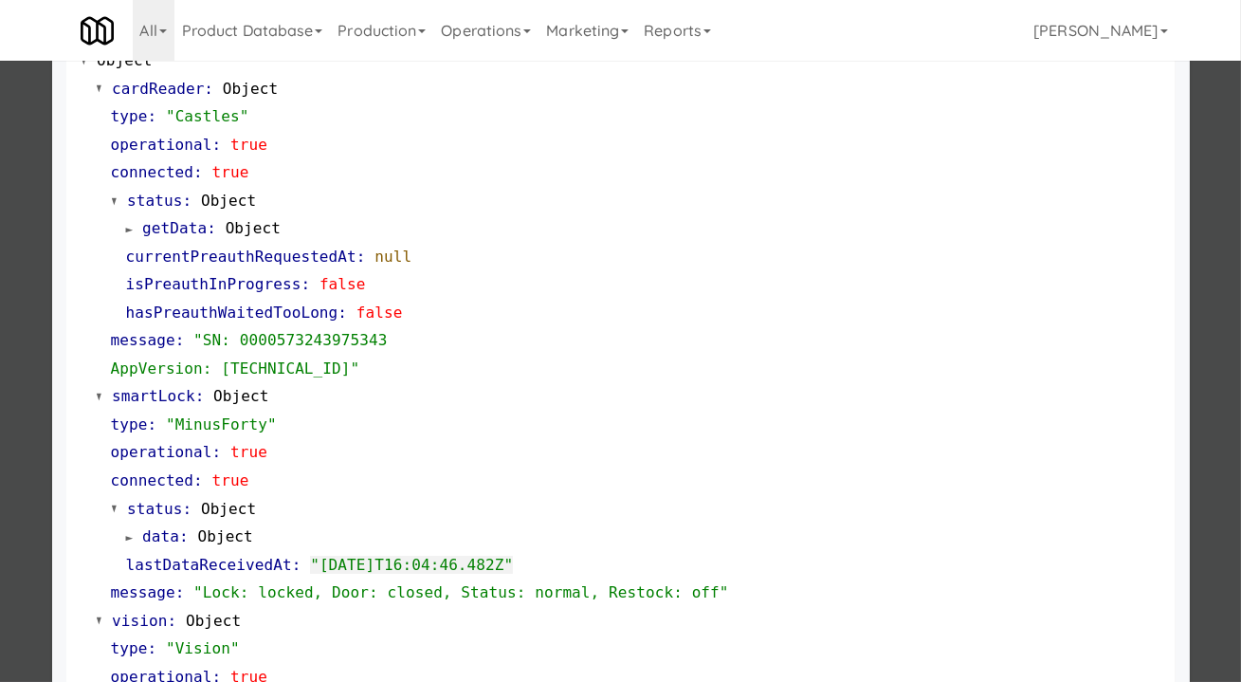
drag, startPoint x: 1211, startPoint y: 302, endPoint x: 1196, endPoint y: 317, distance: 20.8
click at [1211, 303] on div at bounding box center [620, 341] width 1241 height 682
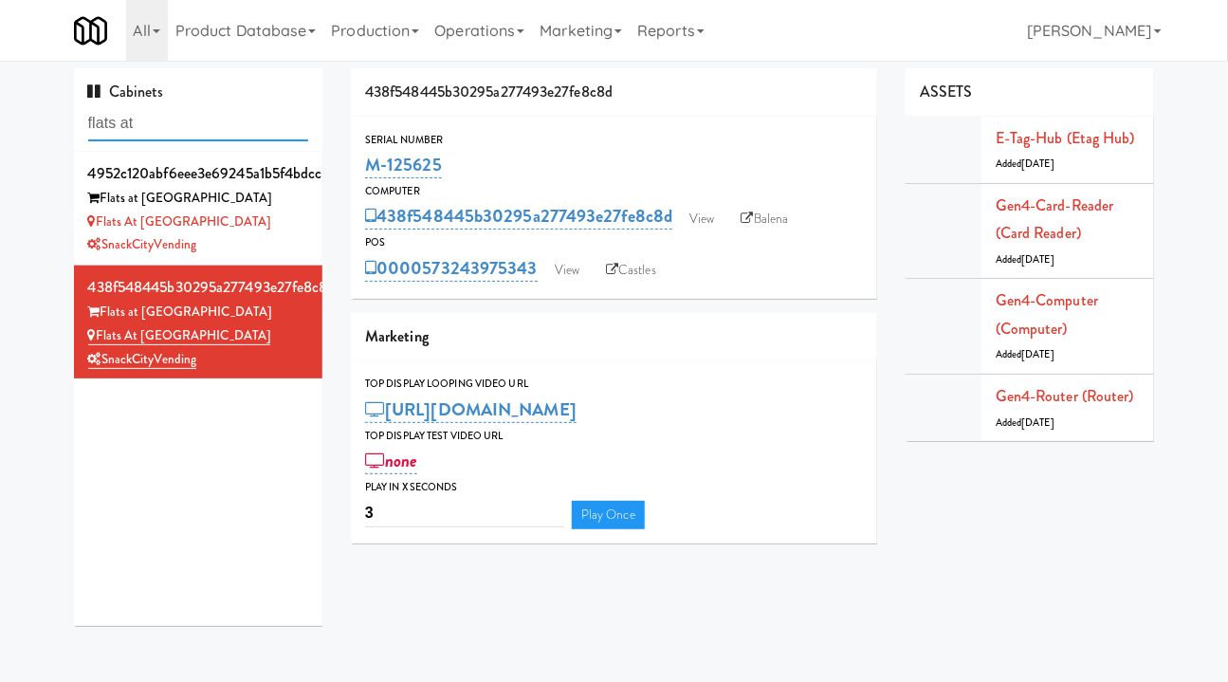
click at [129, 130] on input "flats at" at bounding box center [198, 123] width 221 height 35
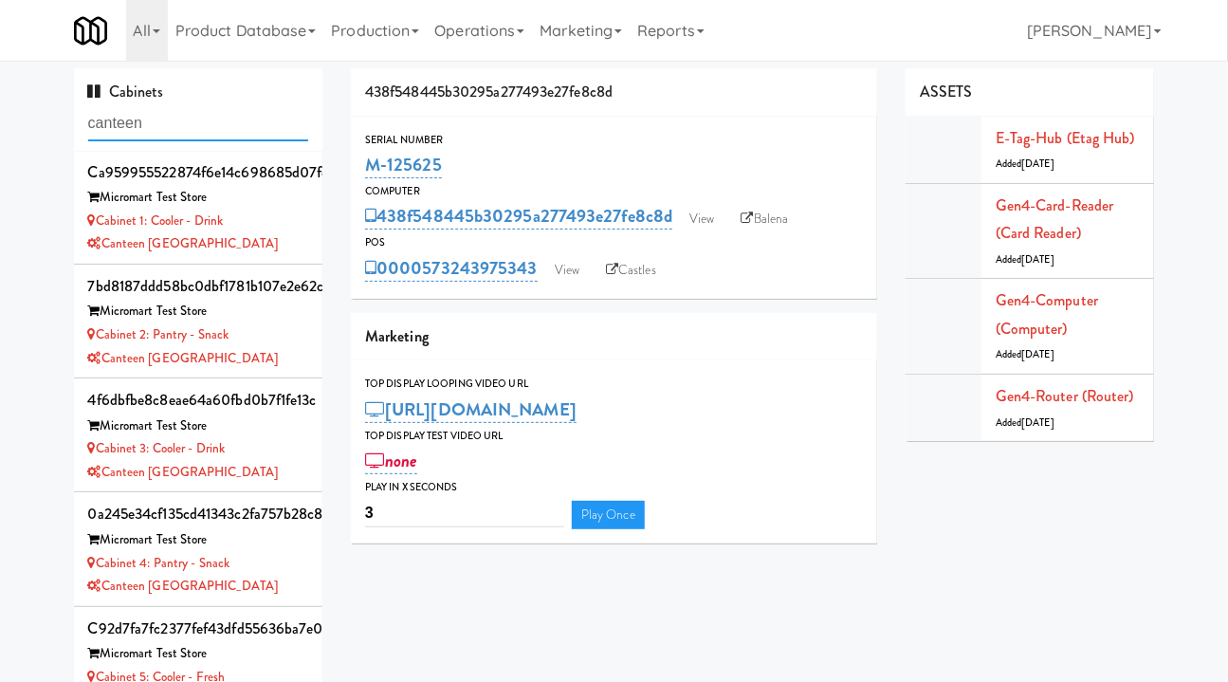
scroll to position [13, 0]
type input "canteen"
click at [275, 666] on div "Cabinet 5: Cooler - Fresh" at bounding box center [198, 678] width 221 height 24
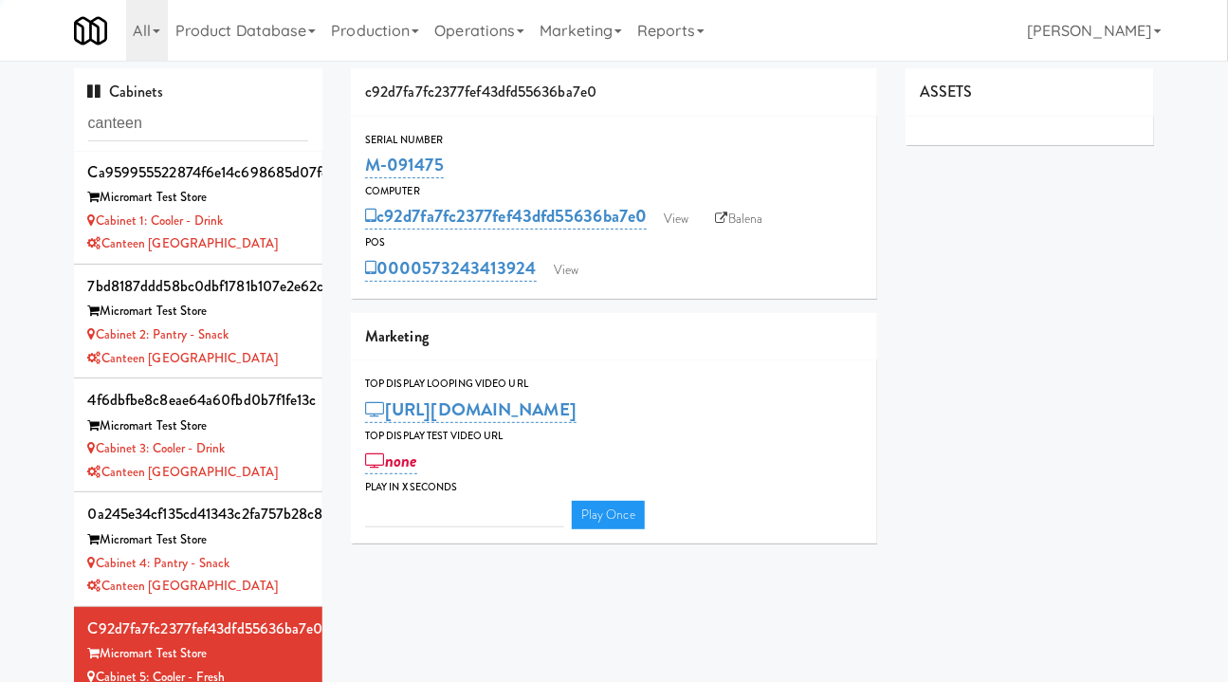
type input "3"
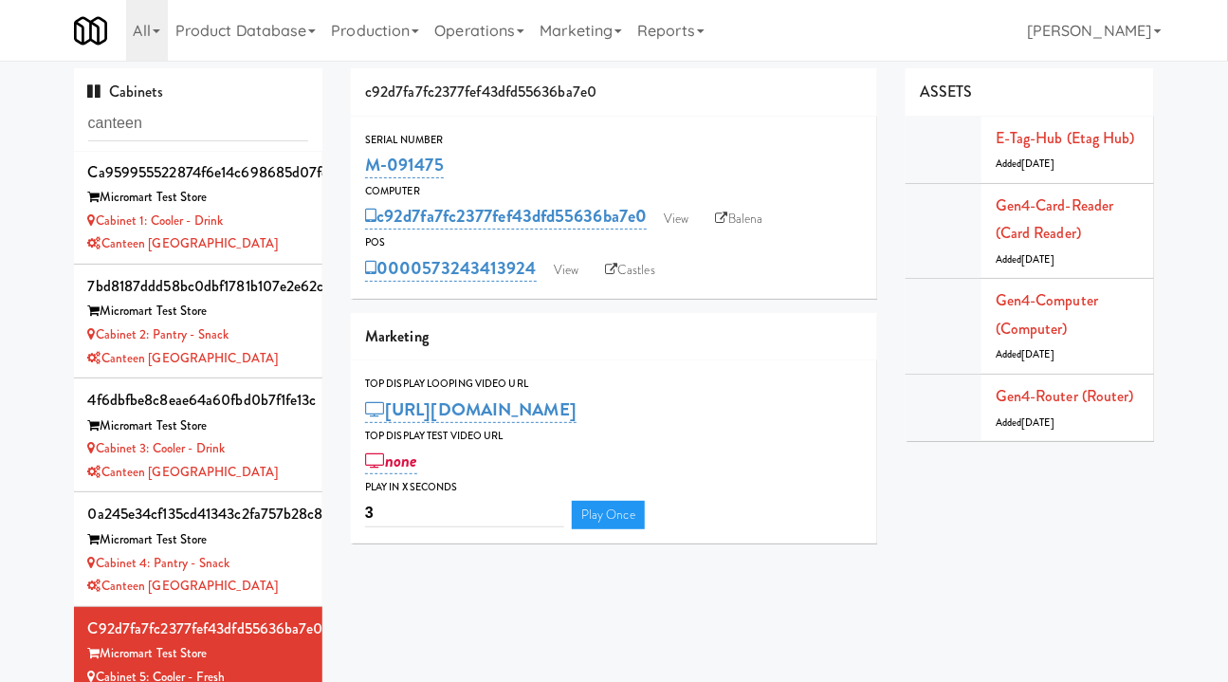
drag, startPoint x: 535, startPoint y: 293, endPoint x: 422, endPoint y: 281, distance: 113.5
click at [422, 281] on div "Serial Number M-091475 Computer c92d7fa7fc2377fef43dfd55636ba7e0 View Balena PO…" at bounding box center [614, 208] width 526 height 182
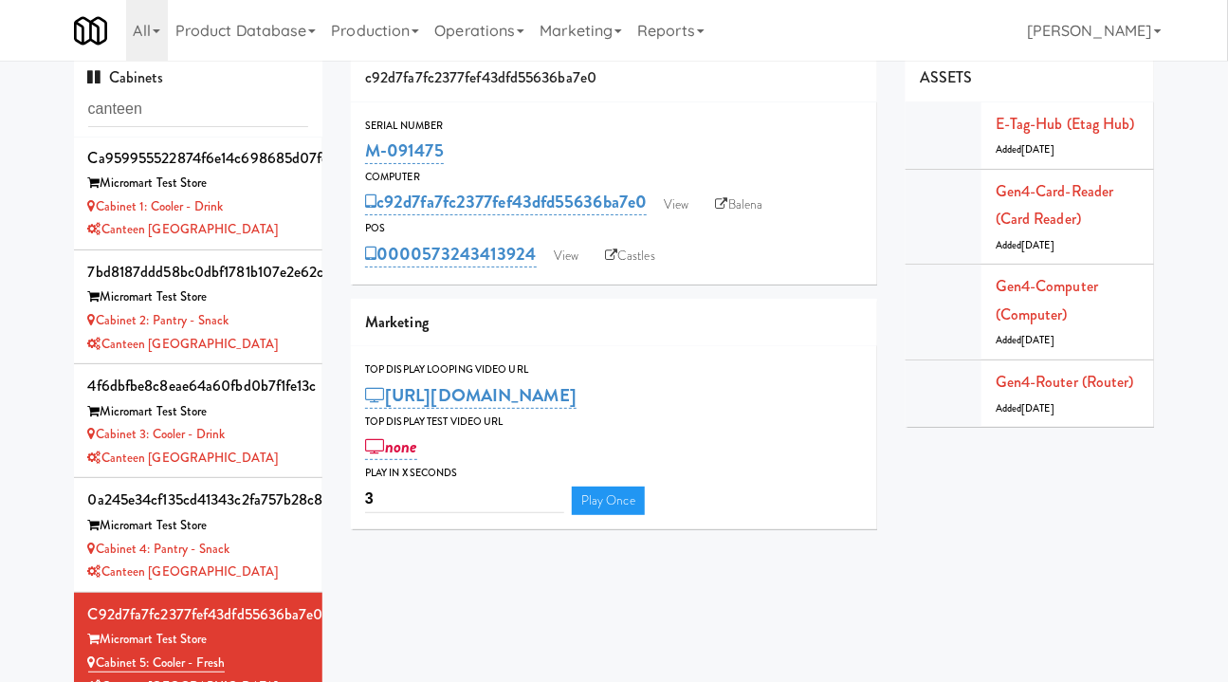
scroll to position [61, 0]
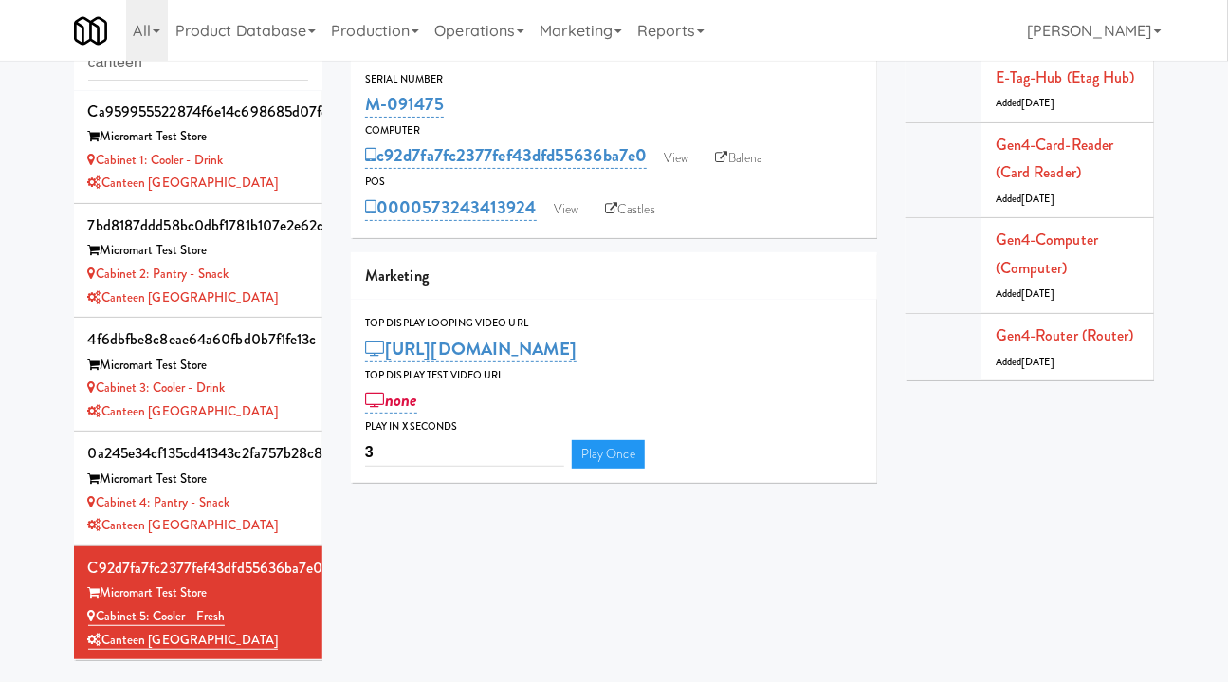
copy link "573243413924"
click at [195, 65] on input "canteen" at bounding box center [198, 63] width 221 height 35
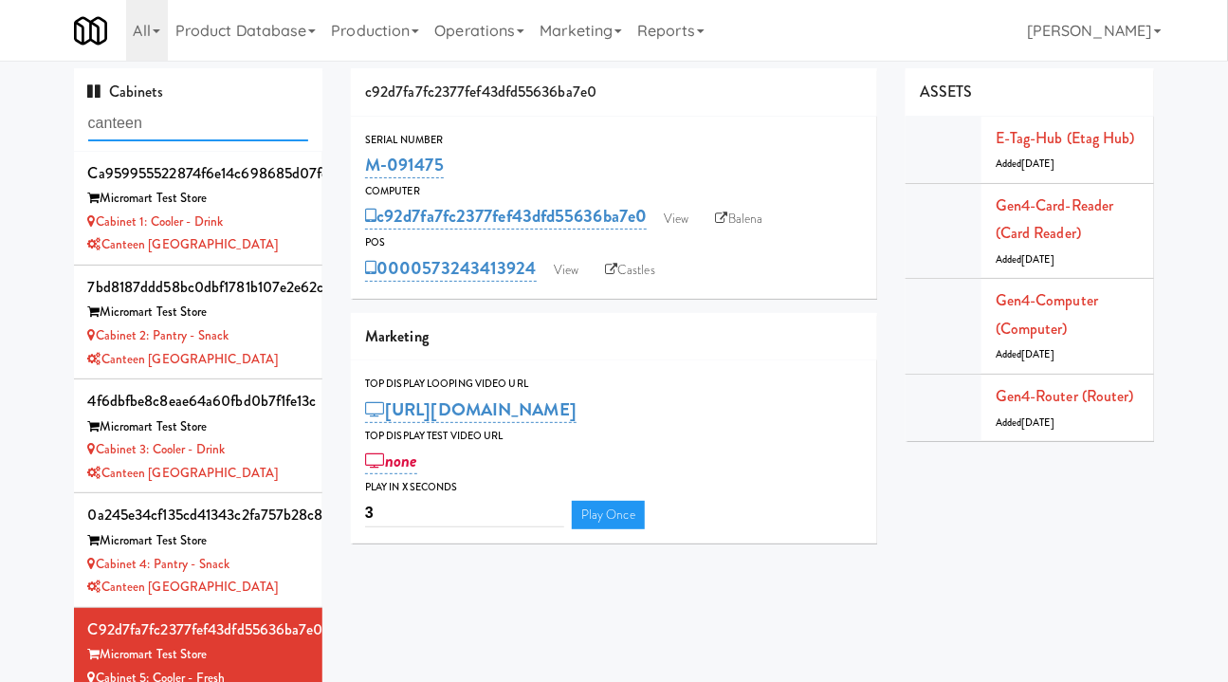
click at [174, 115] on input "canteen" at bounding box center [198, 123] width 221 height 35
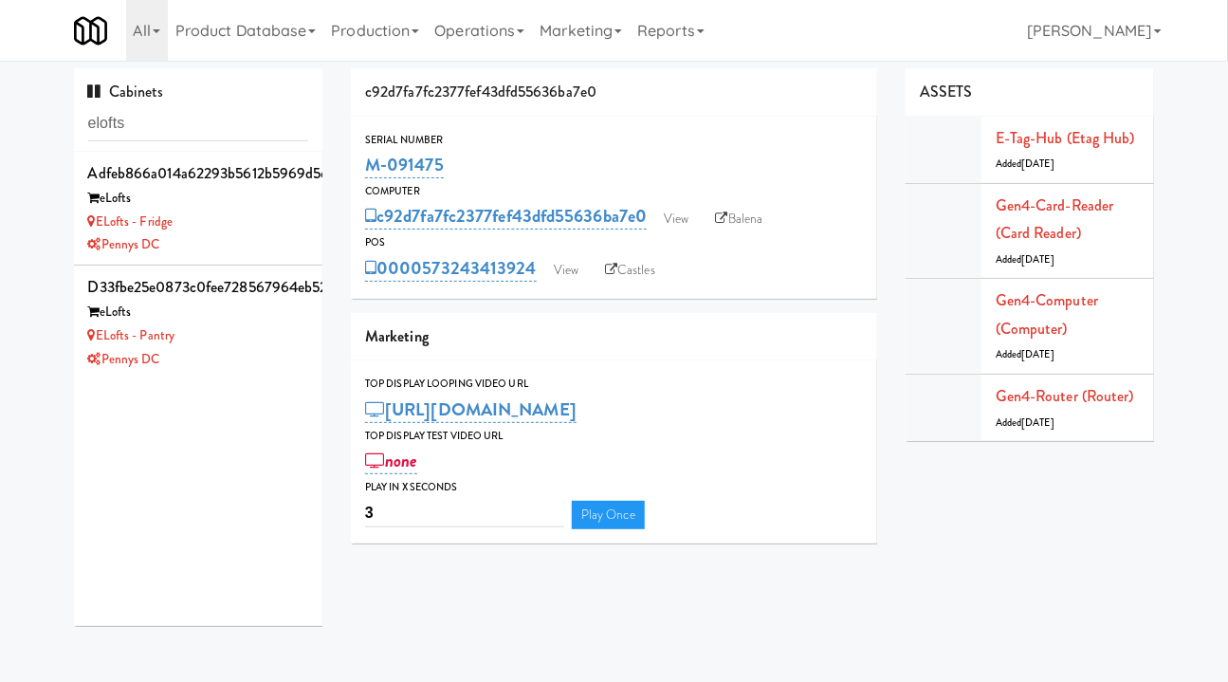
click at [267, 351] on div "Pennys DC" at bounding box center [198, 360] width 221 height 24
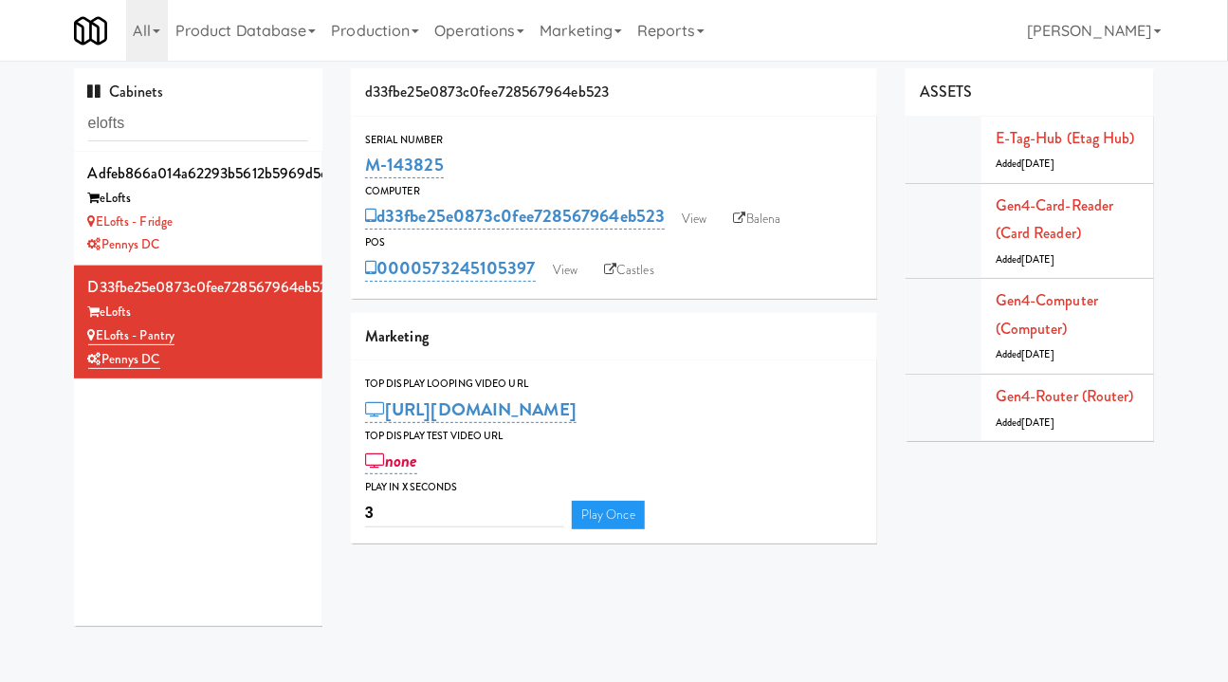
drag, startPoint x: 534, startPoint y: 286, endPoint x: 424, endPoint y: 285, distance: 110.0
click at [424, 285] on div "Serial Number M-143825 Computer d33fbe25e0873c0fee728567964eb523 View Balena PO…" at bounding box center [614, 208] width 526 height 182
copy link "573245105397"
click at [160, 130] on input "elofts" at bounding box center [198, 123] width 221 height 35
click at [159, 130] on input "elofts" at bounding box center [198, 123] width 221 height 35
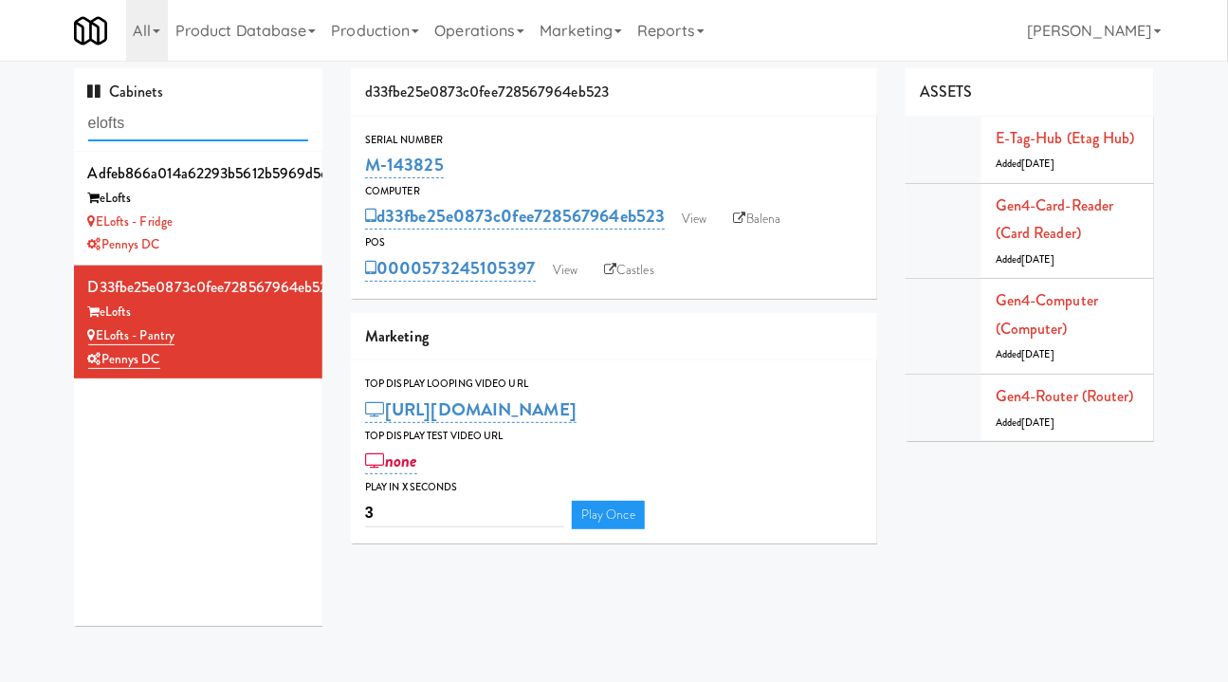
click at [162, 128] on input "elofts" at bounding box center [198, 123] width 221 height 35
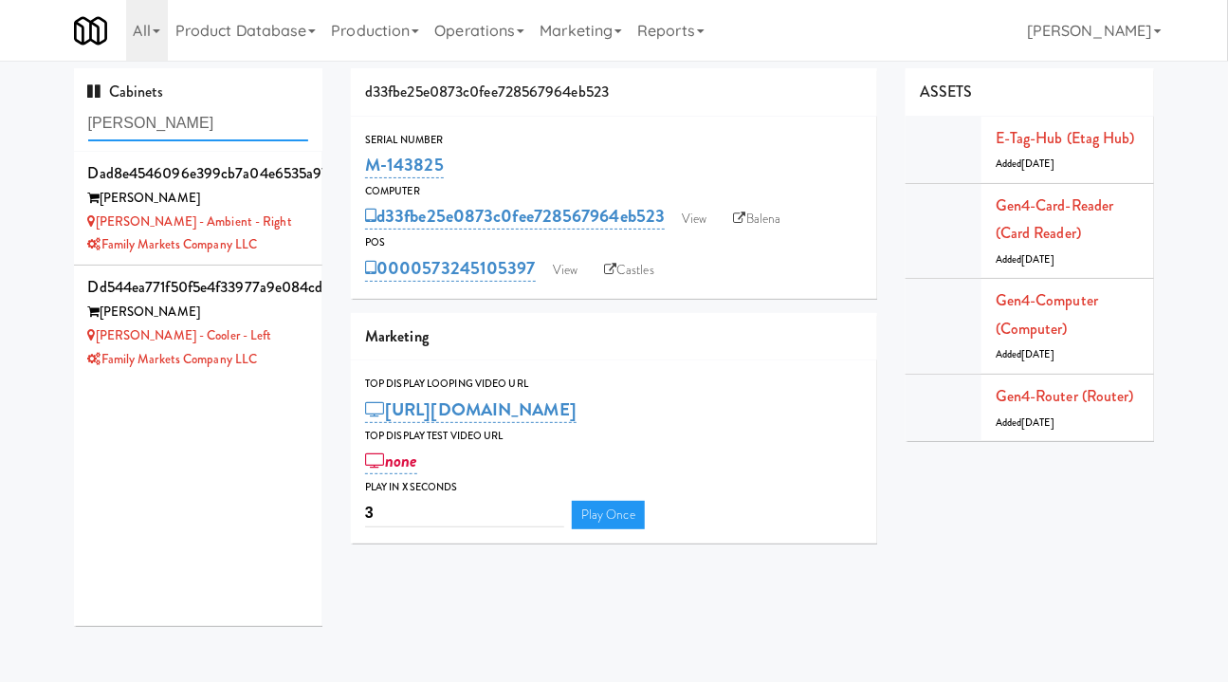
type input "[PERSON_NAME]"
click at [302, 217] on li "dad8e4546096e399cb7a04e6535a97bc [PERSON_NAME] [PERSON_NAME] - Ambient - Right …" at bounding box center [198, 209] width 249 height 114
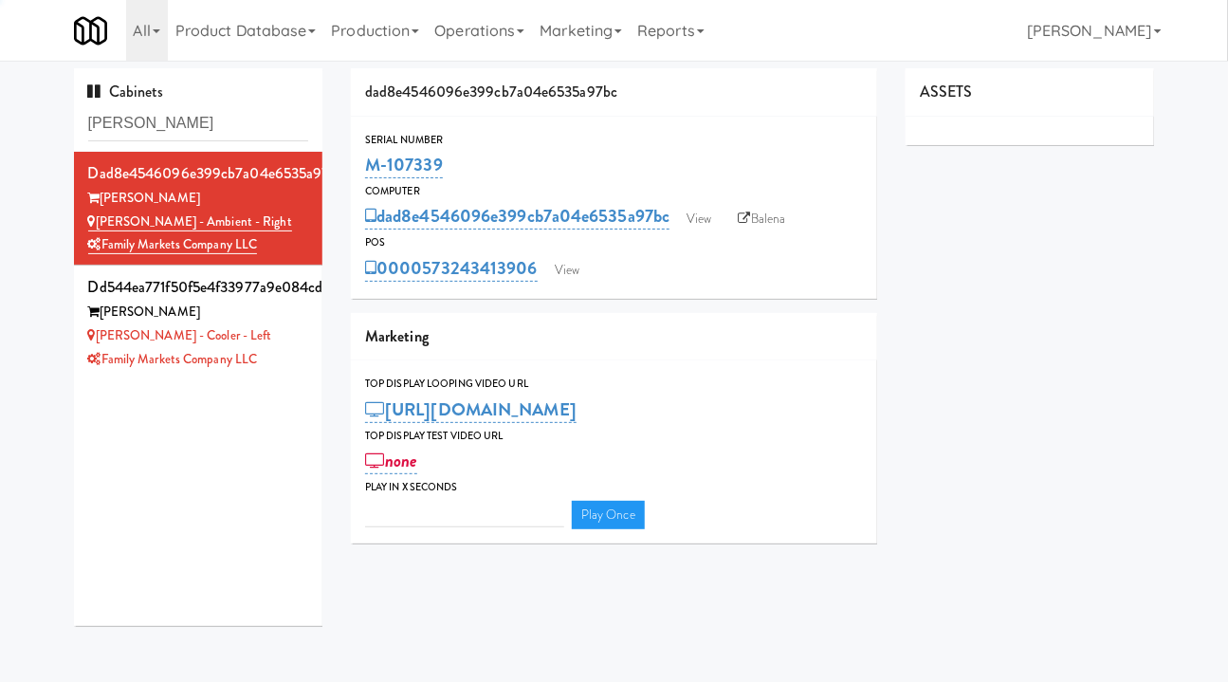
type input "3"
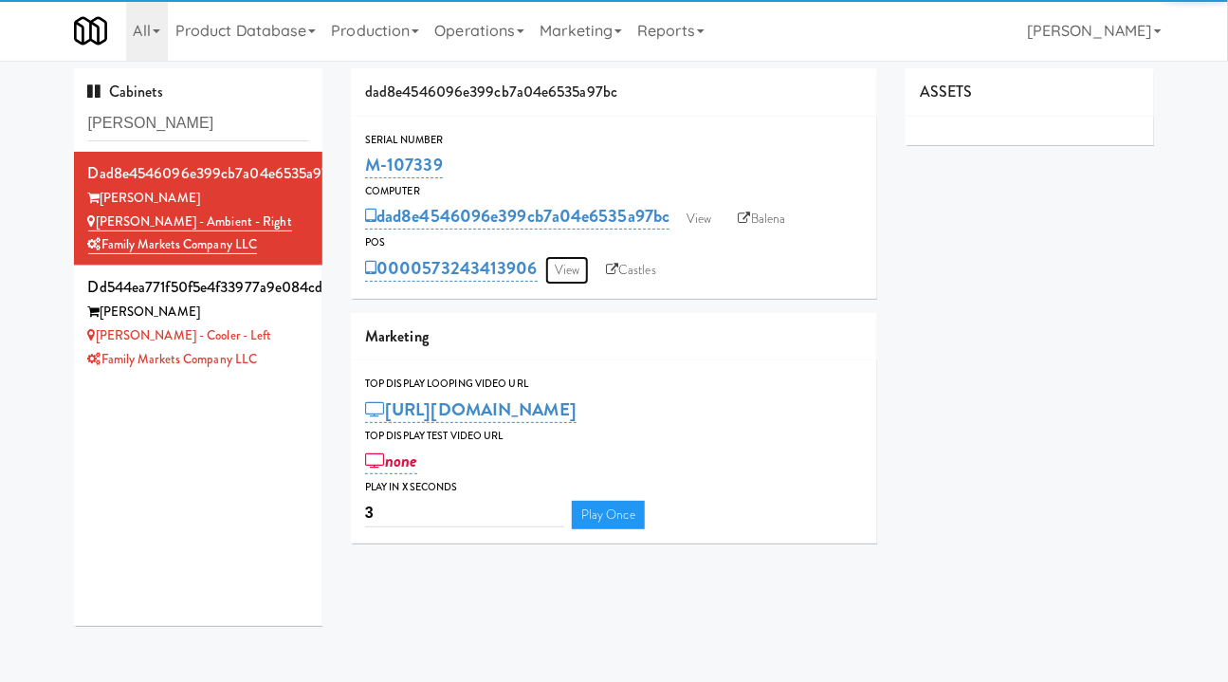
click at [571, 265] on link "View" at bounding box center [567, 270] width 44 height 28
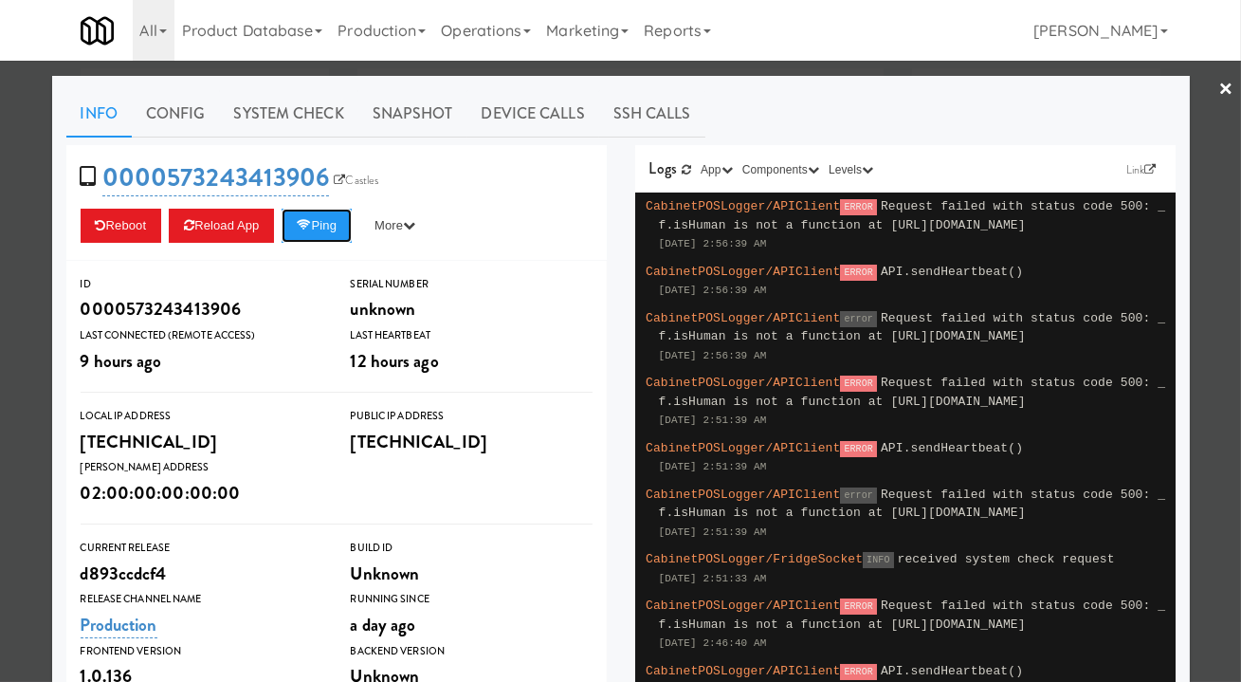
click at [325, 216] on button "Ping" at bounding box center [317, 226] width 70 height 34
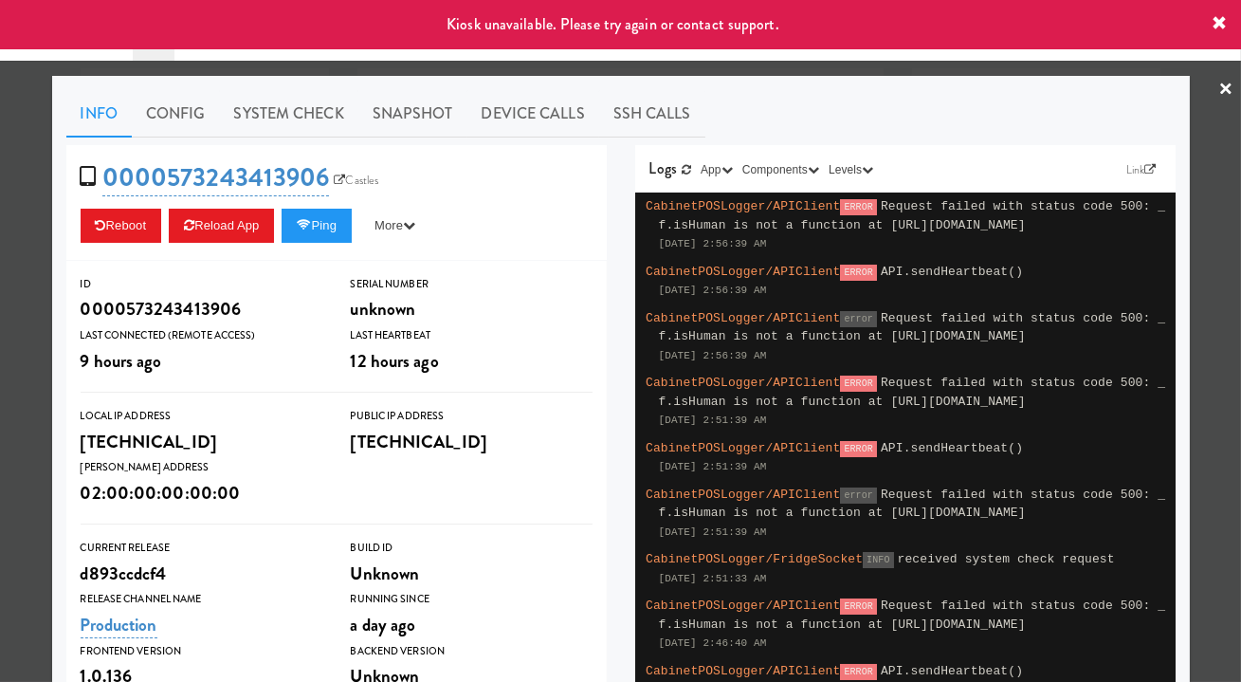
click at [625, 66] on div at bounding box center [620, 341] width 1241 height 682
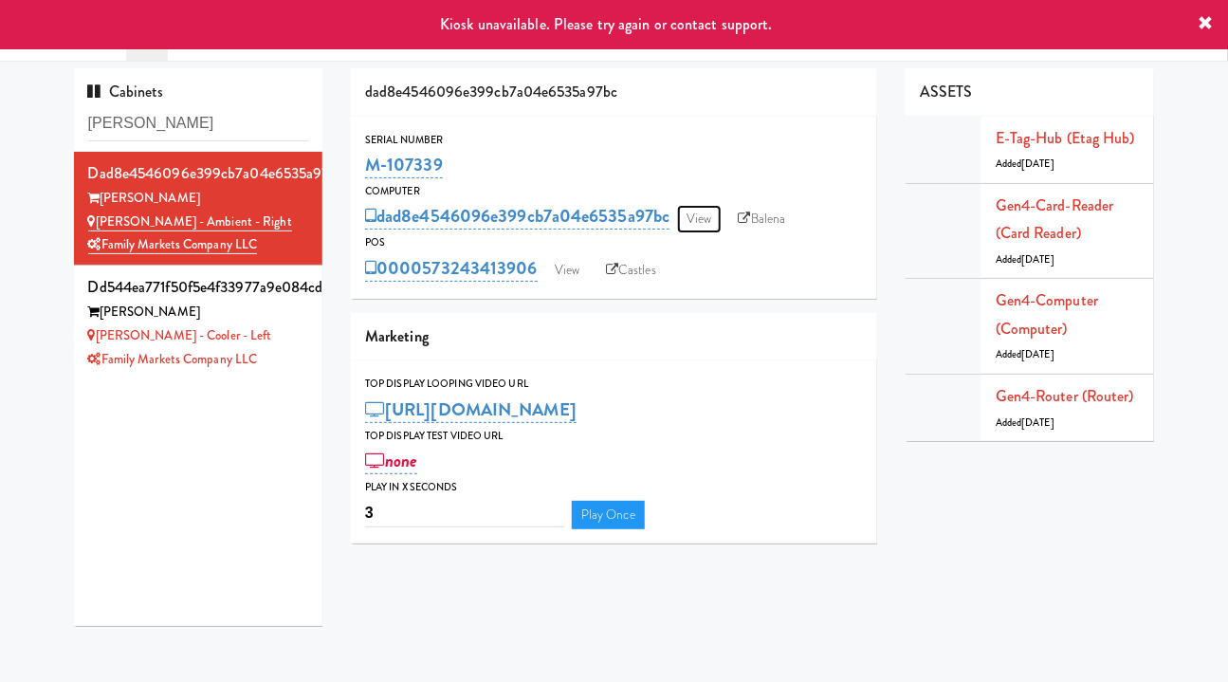
click at [711, 217] on link "View" at bounding box center [699, 219] width 44 height 28
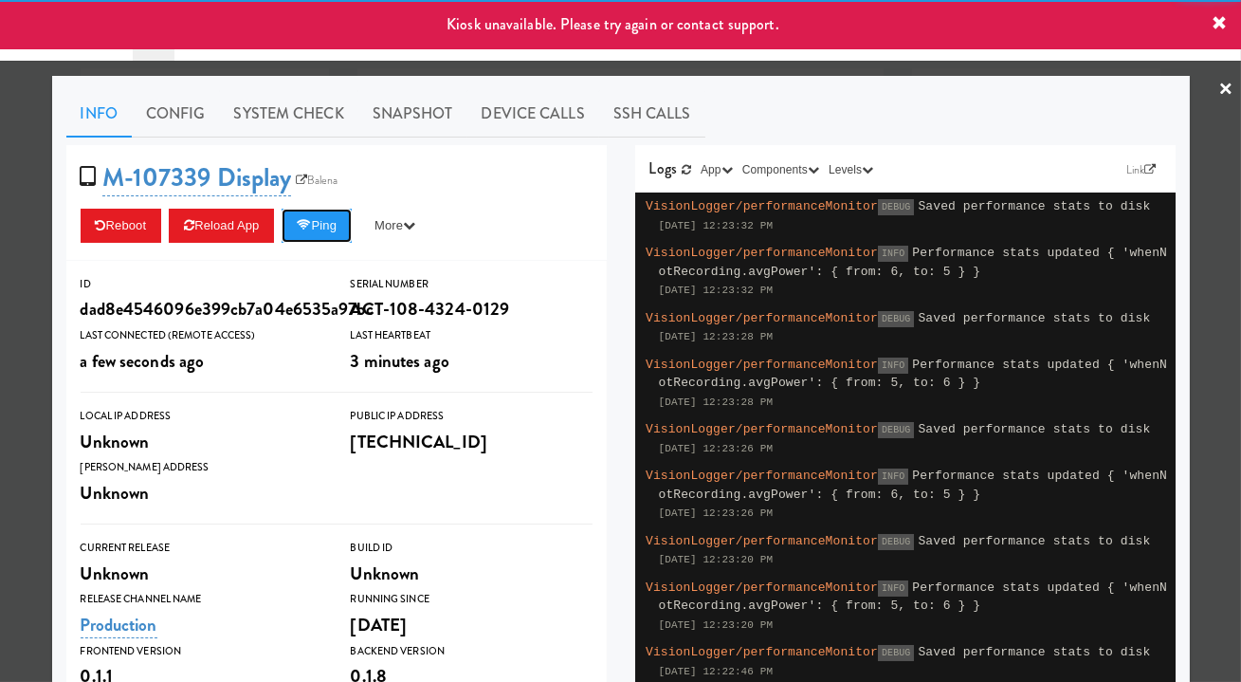
click at [338, 229] on button "Ping" at bounding box center [317, 226] width 70 height 34
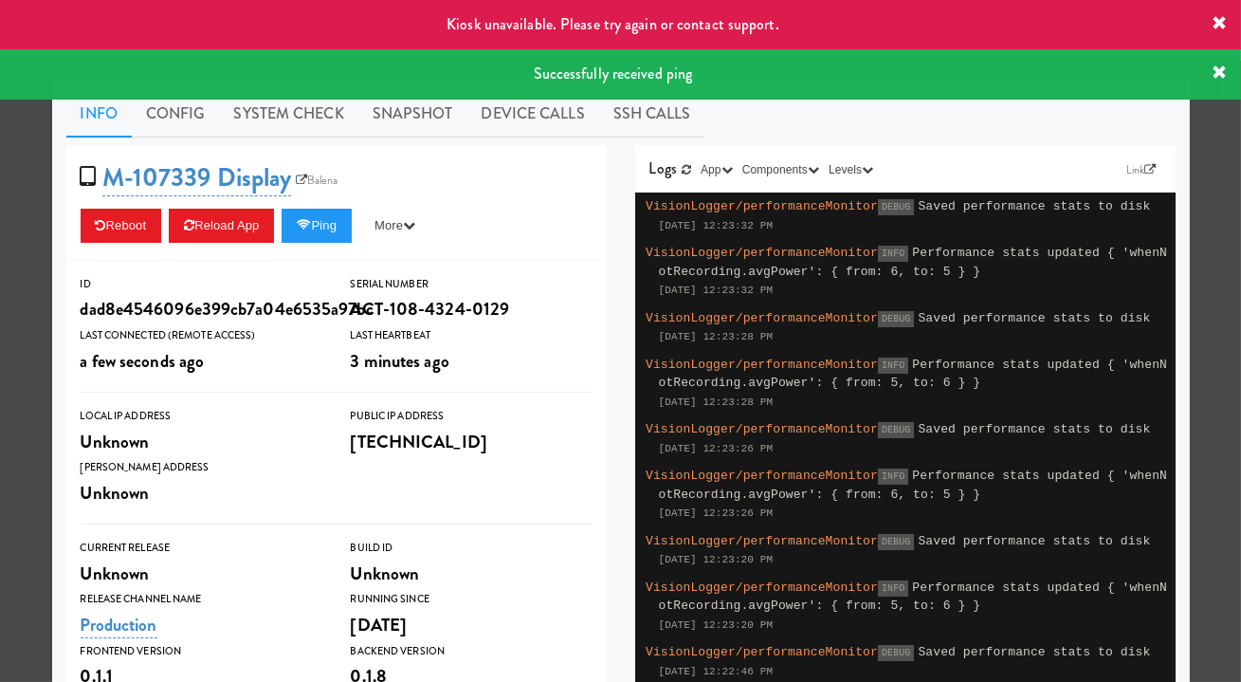
click at [282, 124] on link "System Check" at bounding box center [289, 113] width 138 height 47
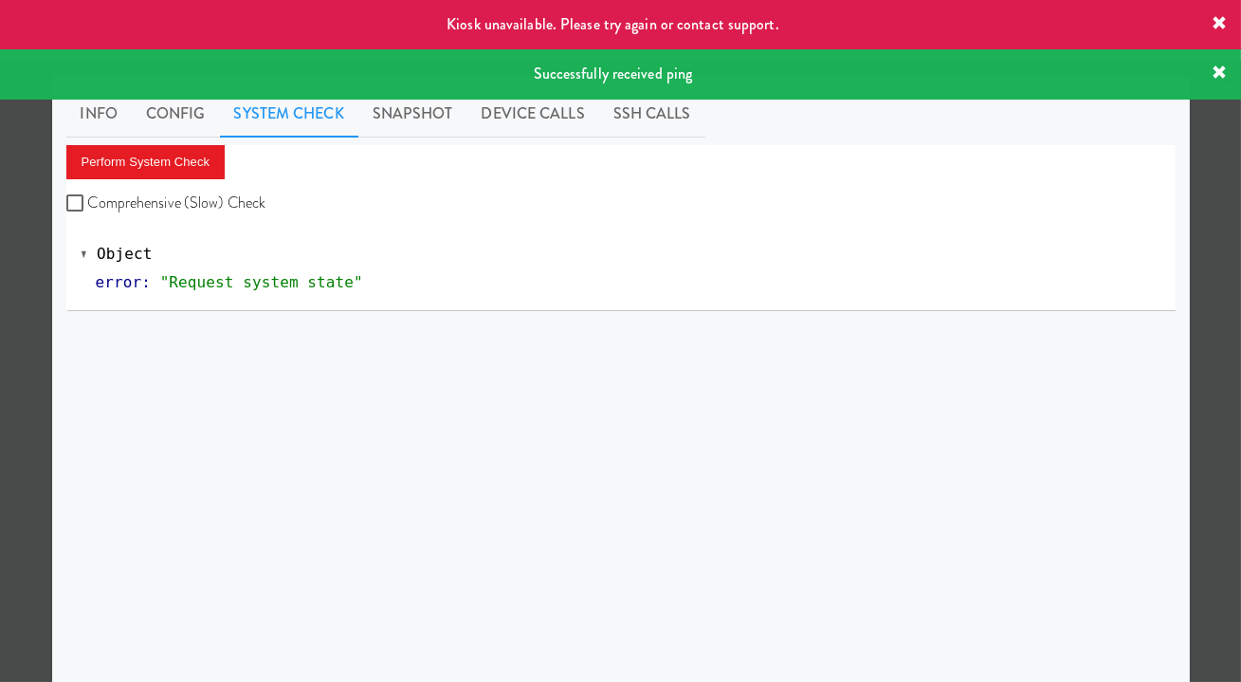
click at [174, 217] on div "Perform System Check Comprehensive (Slow) Check Object error : "Request system …" at bounding box center [620, 228] width 1109 height 166
click at [164, 190] on label "Comprehensive (Slow) Check" at bounding box center [166, 203] width 200 height 28
click at [88, 196] on input "Comprehensive (Slow) Check" at bounding box center [77, 203] width 22 height 15
checkbox input "true"
click at [163, 156] on button "Perform System Check" at bounding box center [145, 162] width 159 height 34
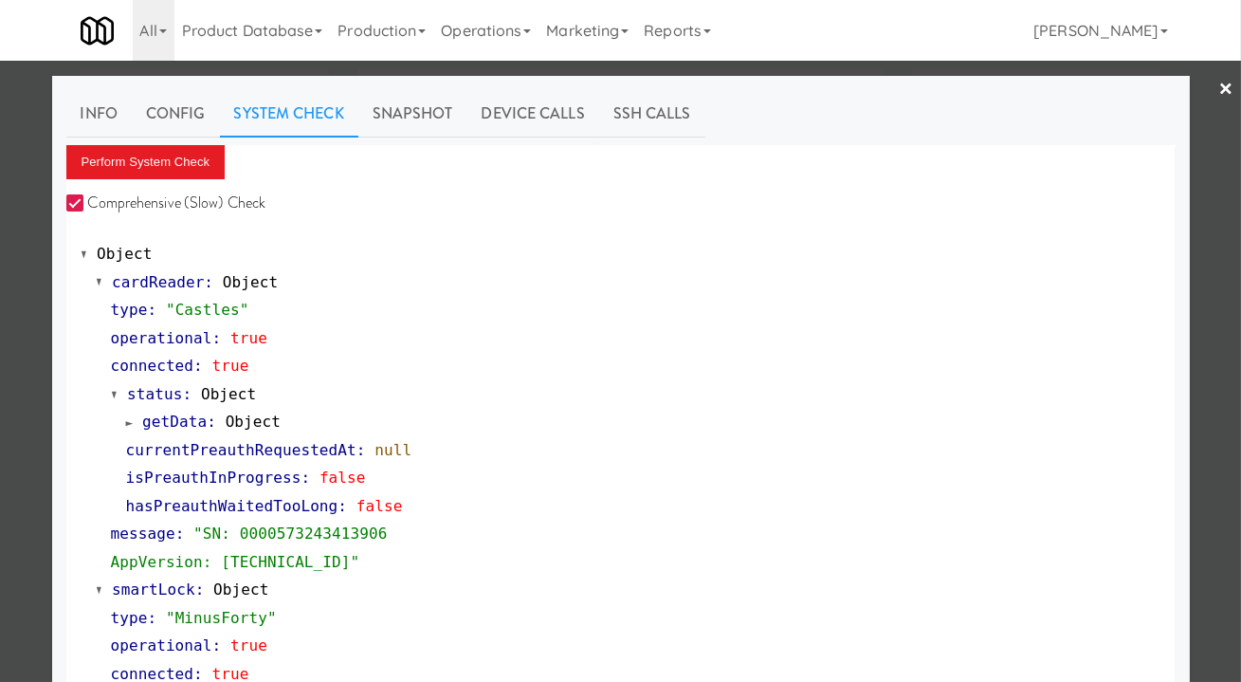
click at [18, 390] on div at bounding box center [620, 341] width 1241 height 682
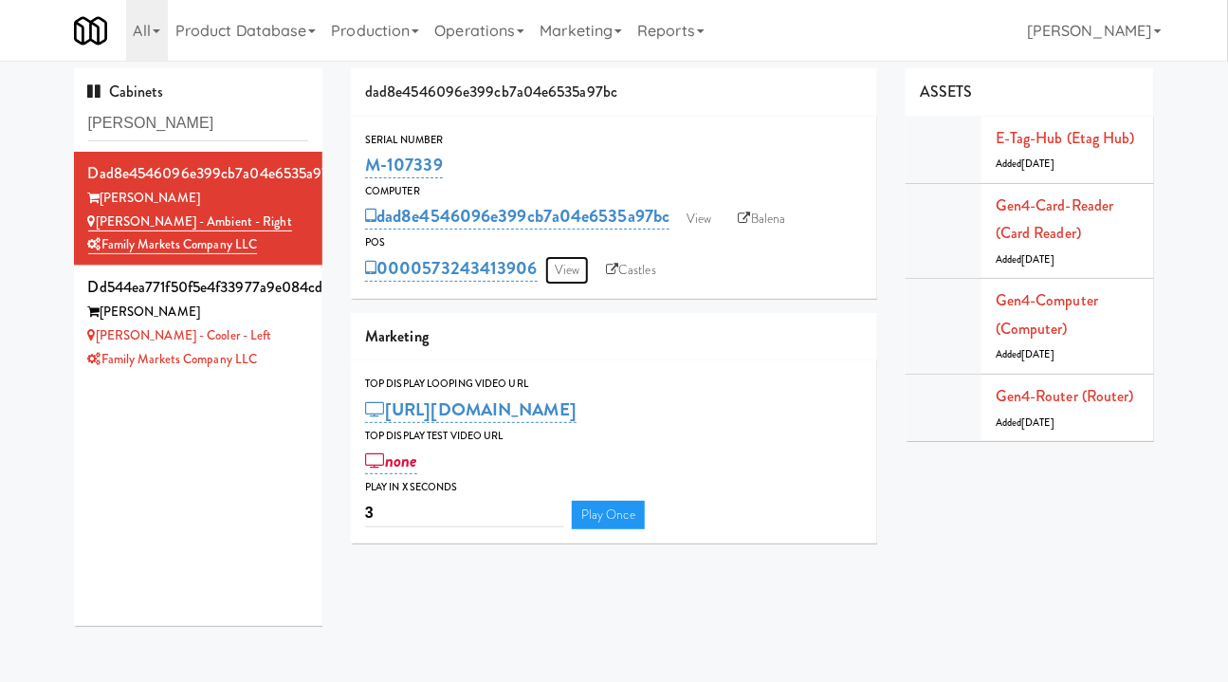
click at [572, 268] on link "View" at bounding box center [567, 270] width 44 height 28
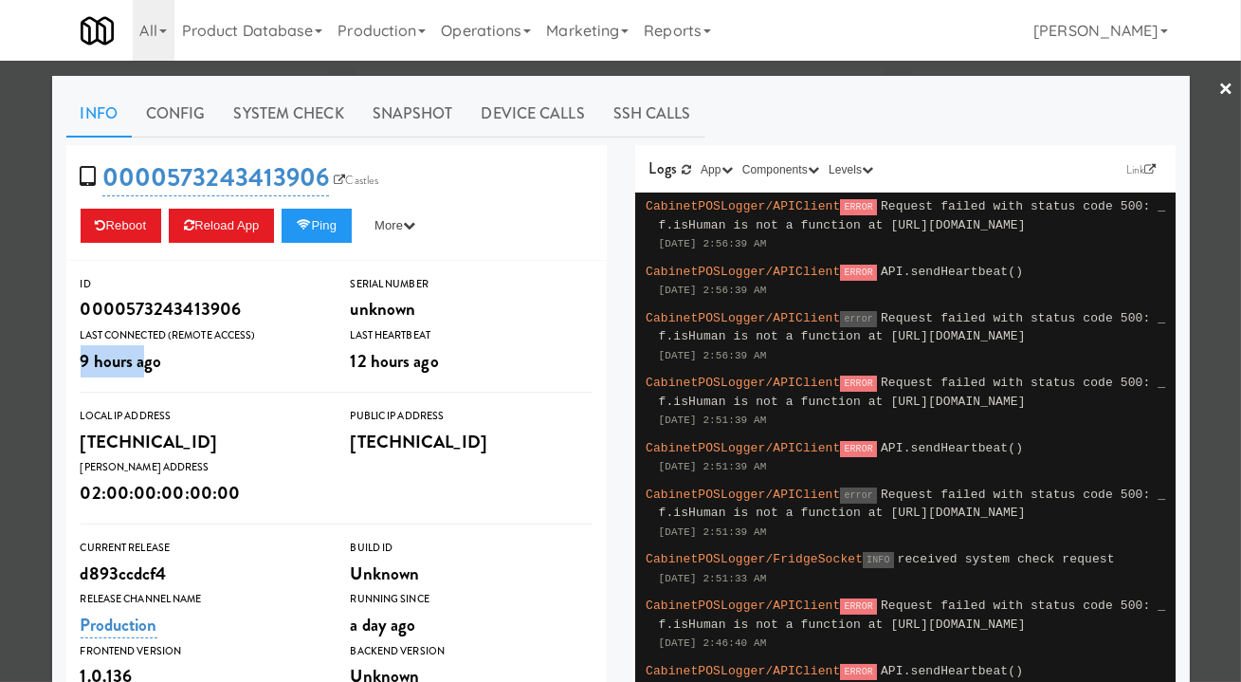
drag, startPoint x: 84, startPoint y: 367, endPoint x: 141, endPoint y: 367, distance: 56.9
click at [141, 367] on div "Last Connected (Remote Access) 9 hours ago" at bounding box center [201, 351] width 270 height 51
click at [27, 347] on div at bounding box center [620, 341] width 1241 height 682
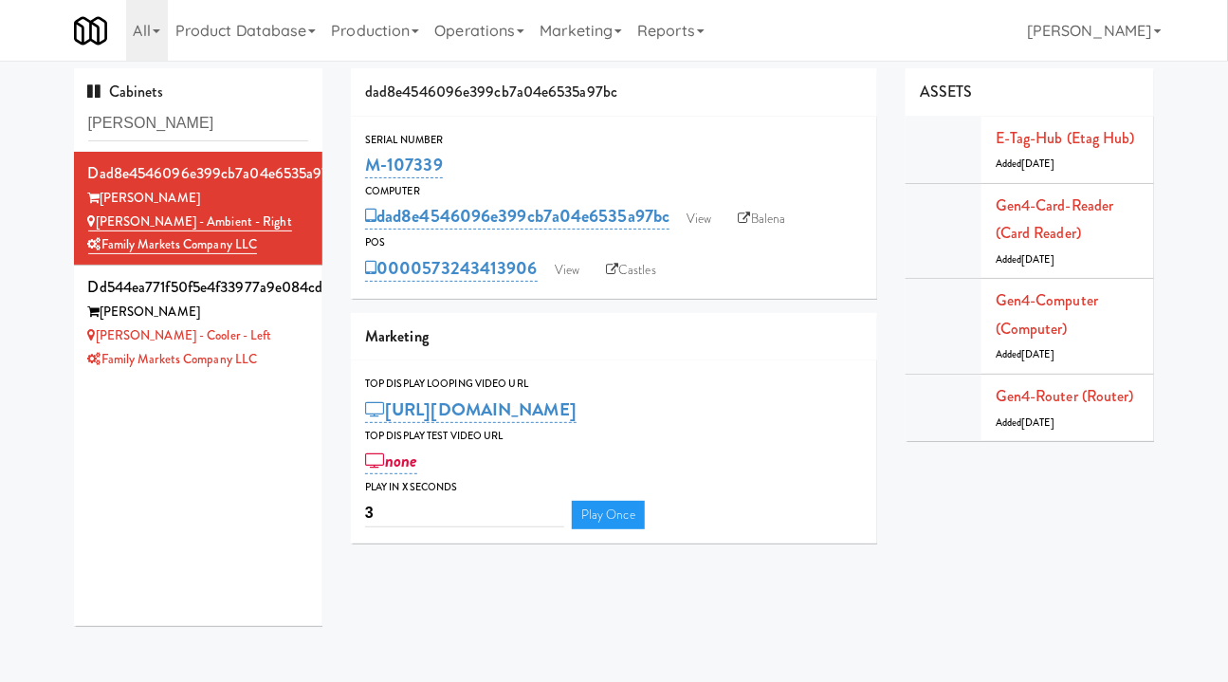
click at [258, 337] on div "[PERSON_NAME] - Cooler - Left" at bounding box center [198, 336] width 221 height 24
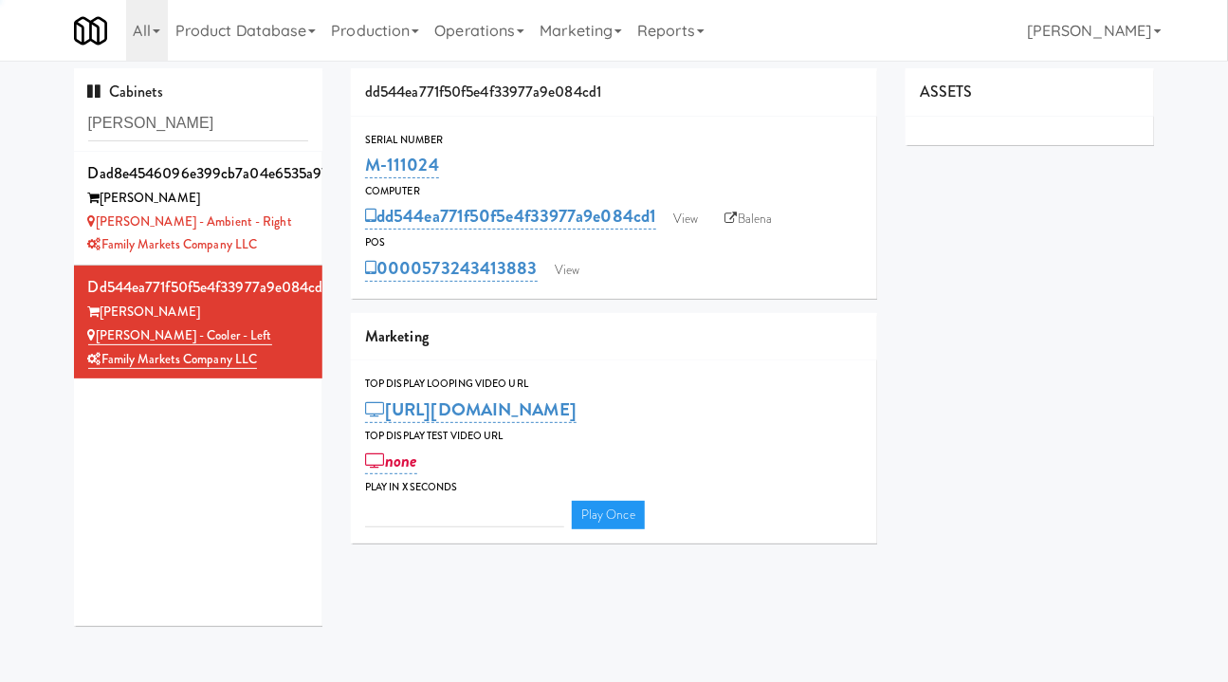
type input "3"
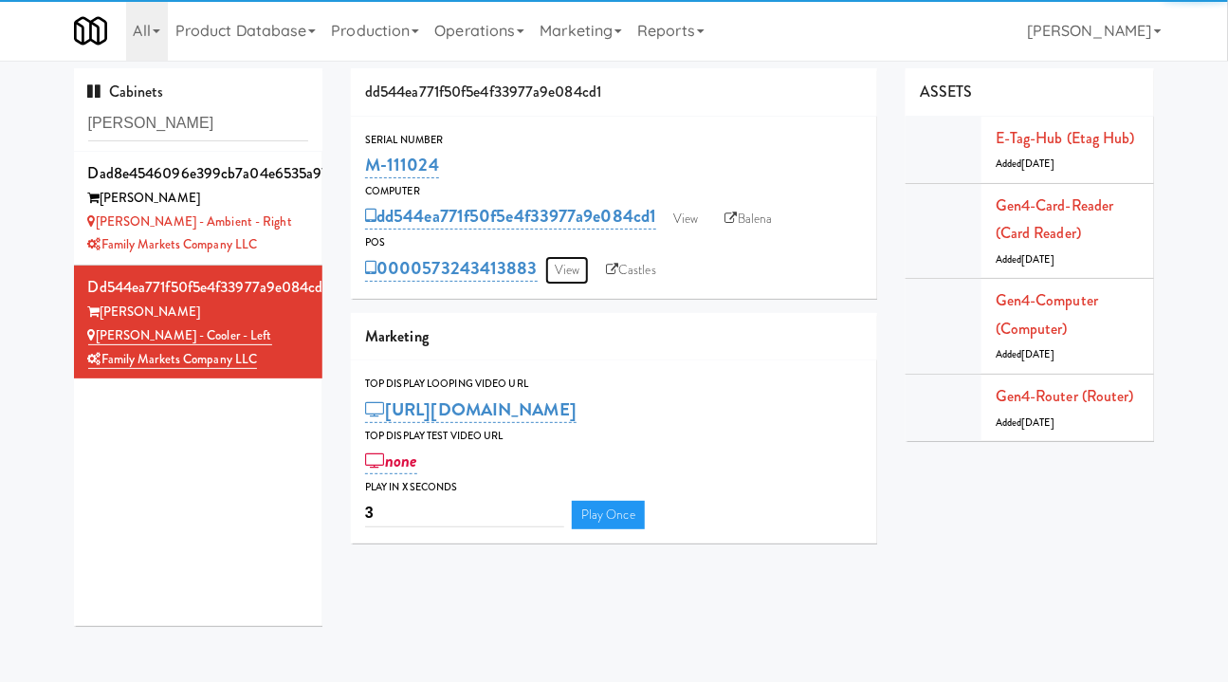
click at [570, 266] on link "View" at bounding box center [567, 270] width 44 height 28
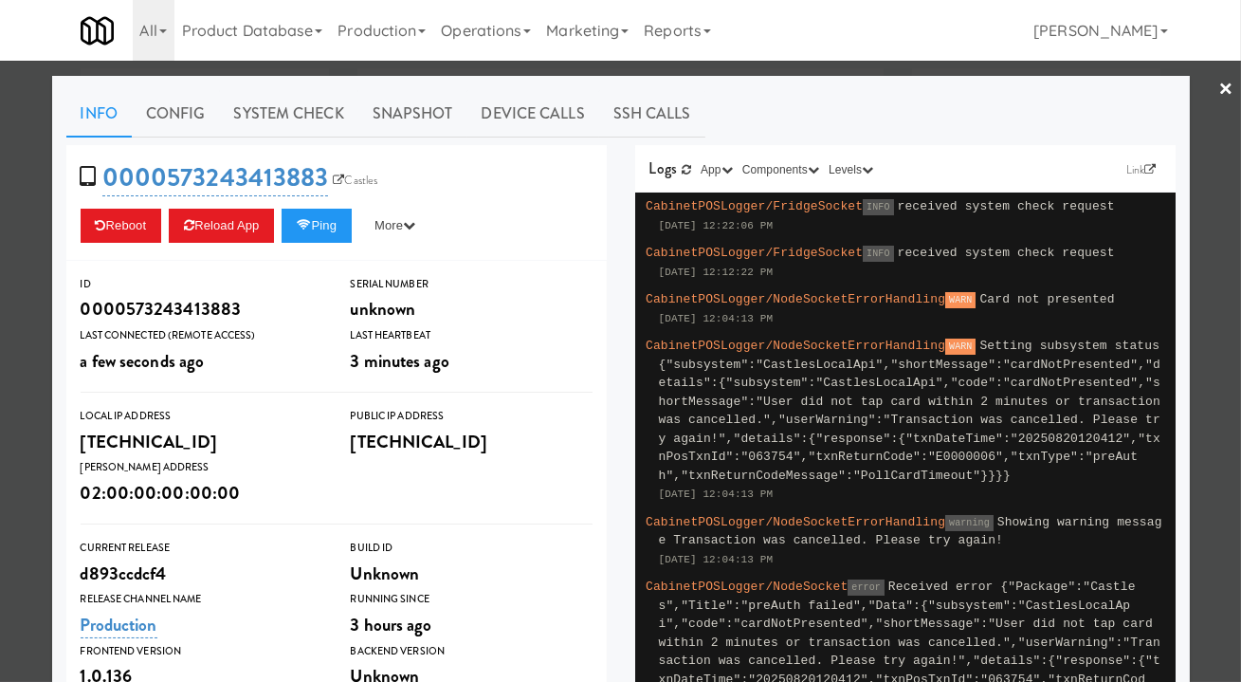
click at [829, 71] on div at bounding box center [620, 341] width 1241 height 682
